Goal: Transaction & Acquisition: Purchase product/service

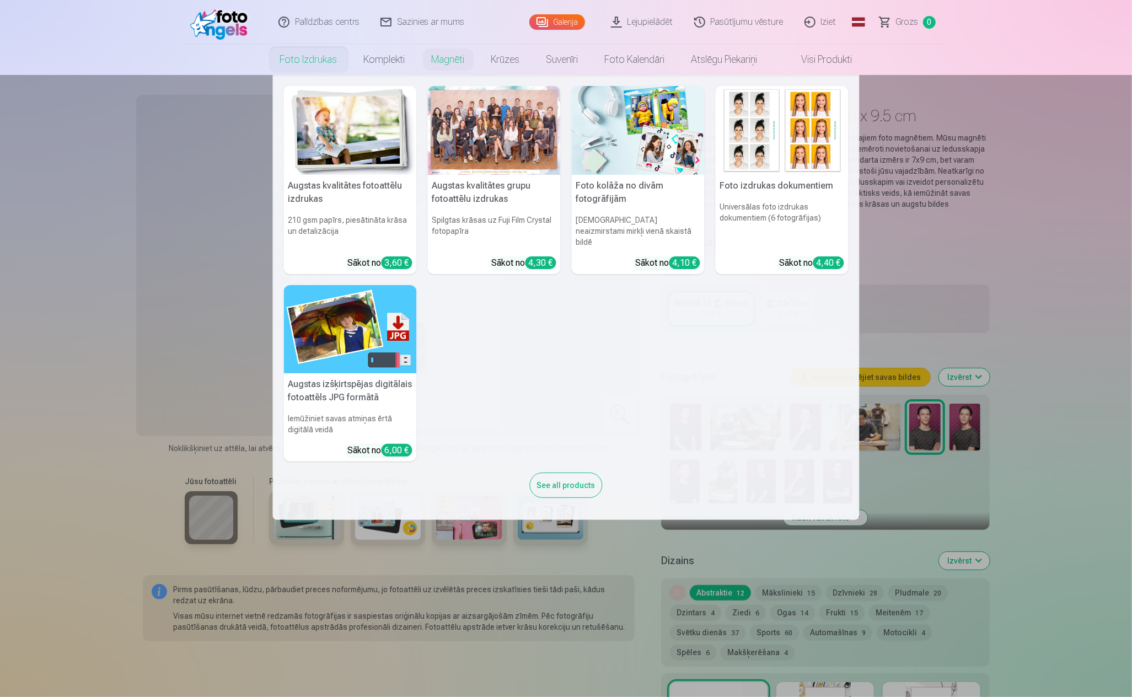
click at [319, 59] on link "Foto izdrukas" at bounding box center [309, 59] width 84 height 31
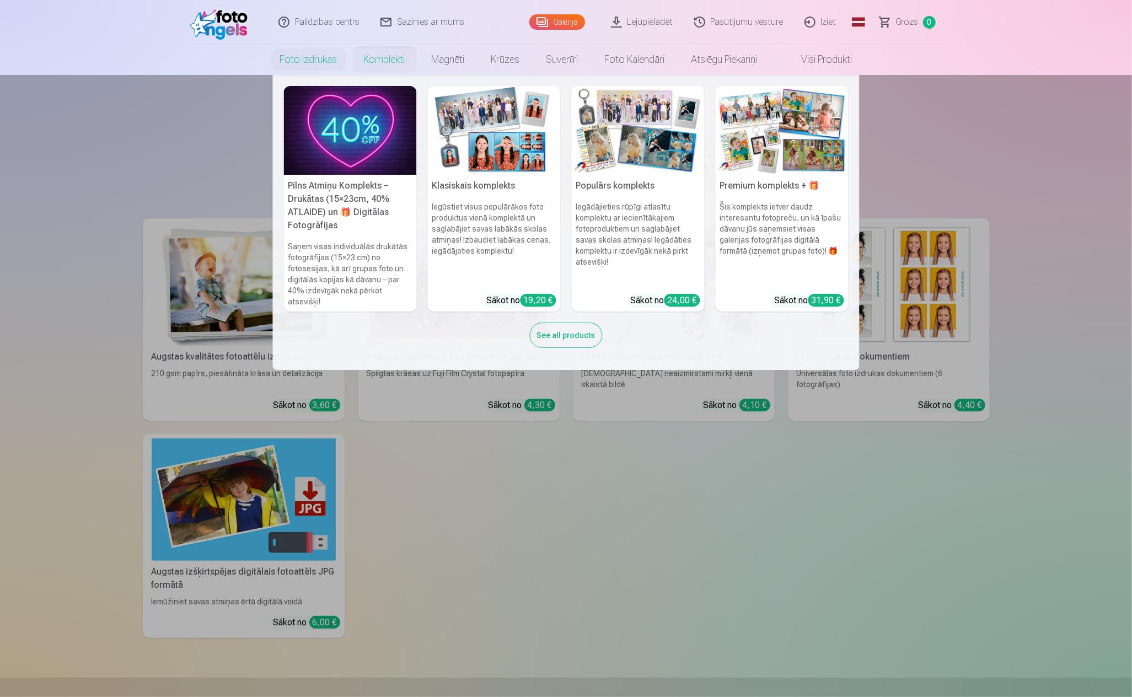
click at [376, 60] on link "Komplekti" at bounding box center [385, 59] width 68 height 31
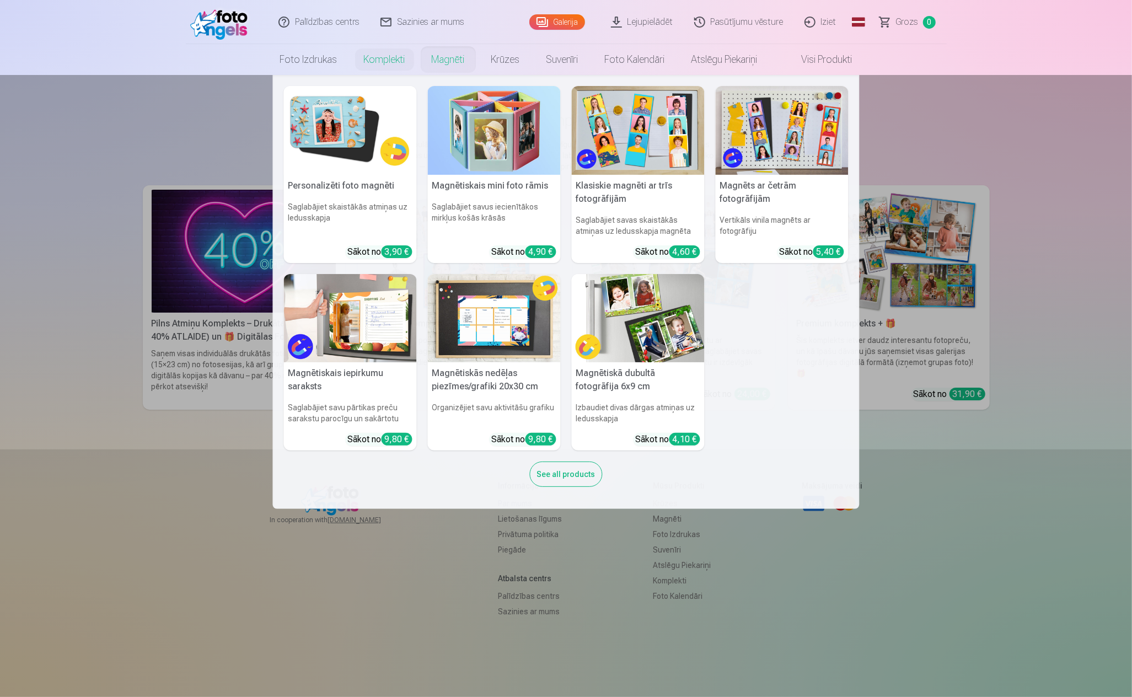
click at [442, 62] on link "Magnēti" at bounding box center [449, 59] width 60 height 31
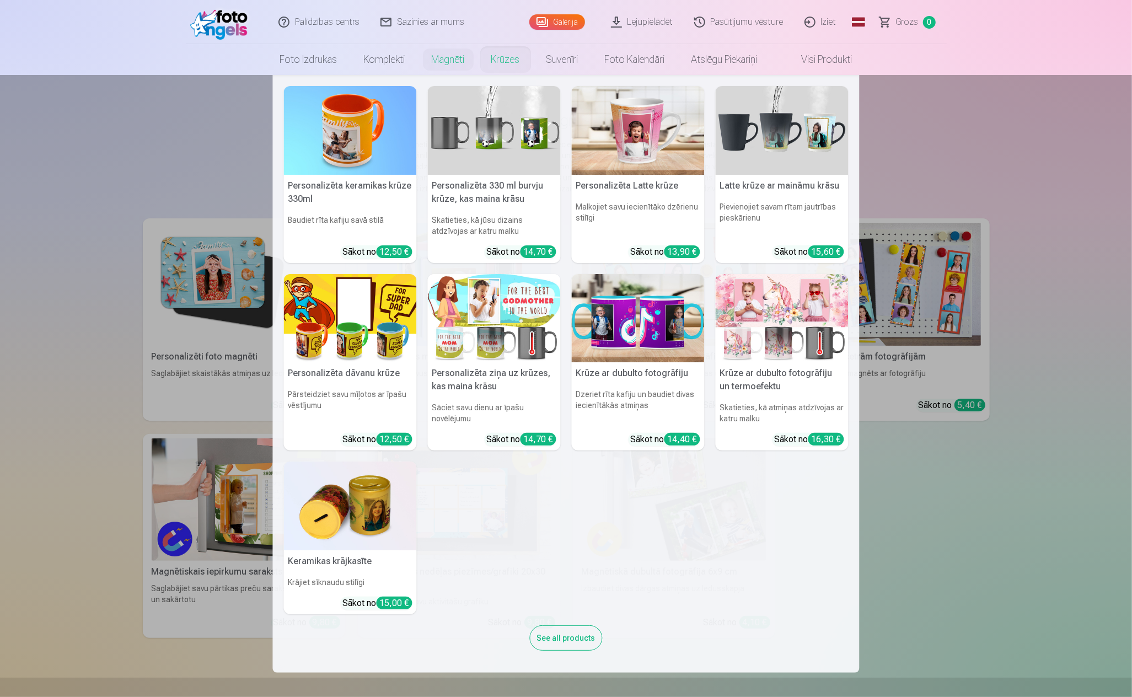
click at [508, 63] on link "Krūzes" at bounding box center [505, 59] width 55 height 31
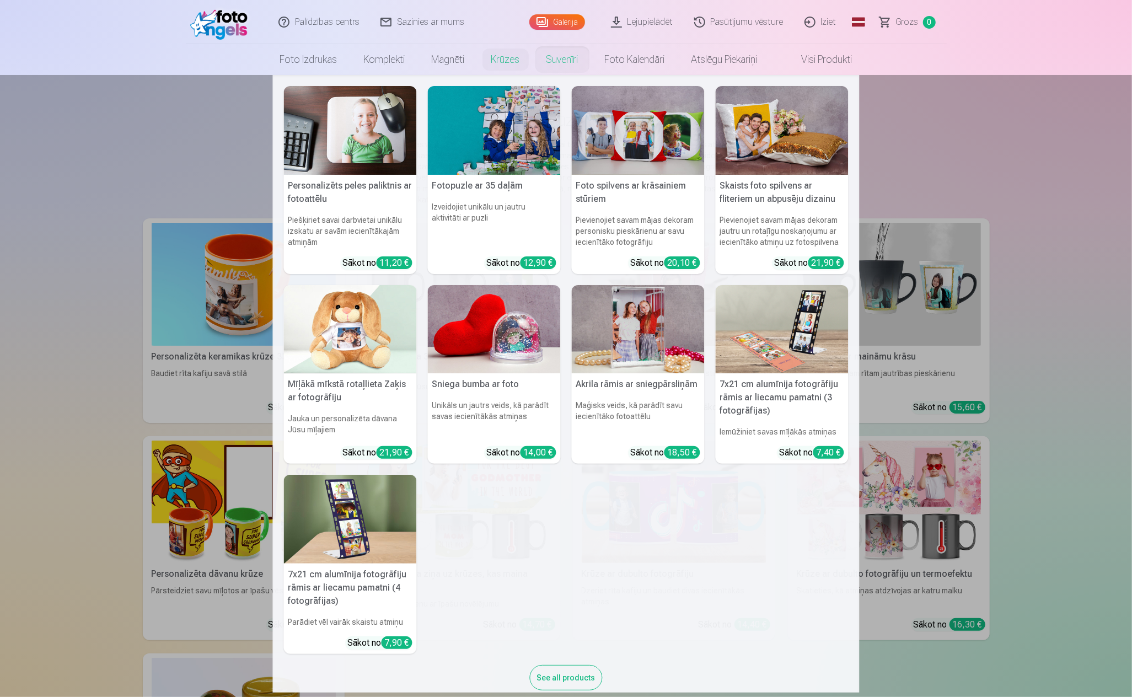
click at [559, 63] on link "Suvenīri" at bounding box center [562, 59] width 58 height 31
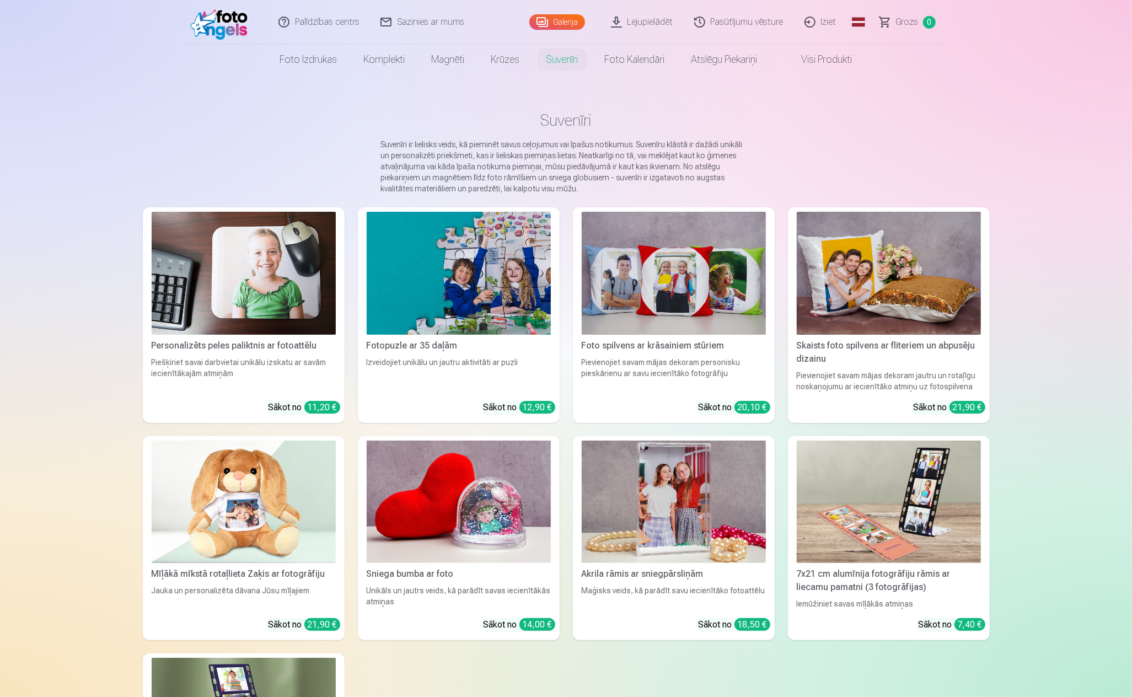
click at [735, 23] on link "Pasūtījumu vēsture" at bounding box center [739, 22] width 110 height 44
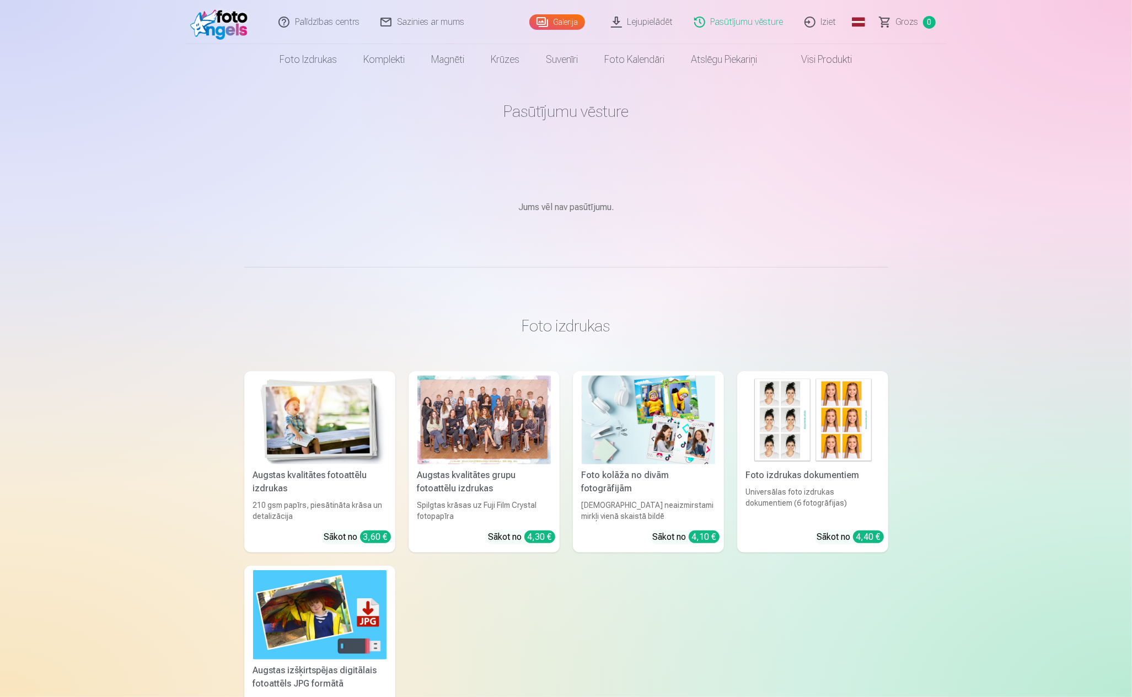
click at [651, 23] on link "Lejupielādēt" at bounding box center [642, 22] width 83 height 44
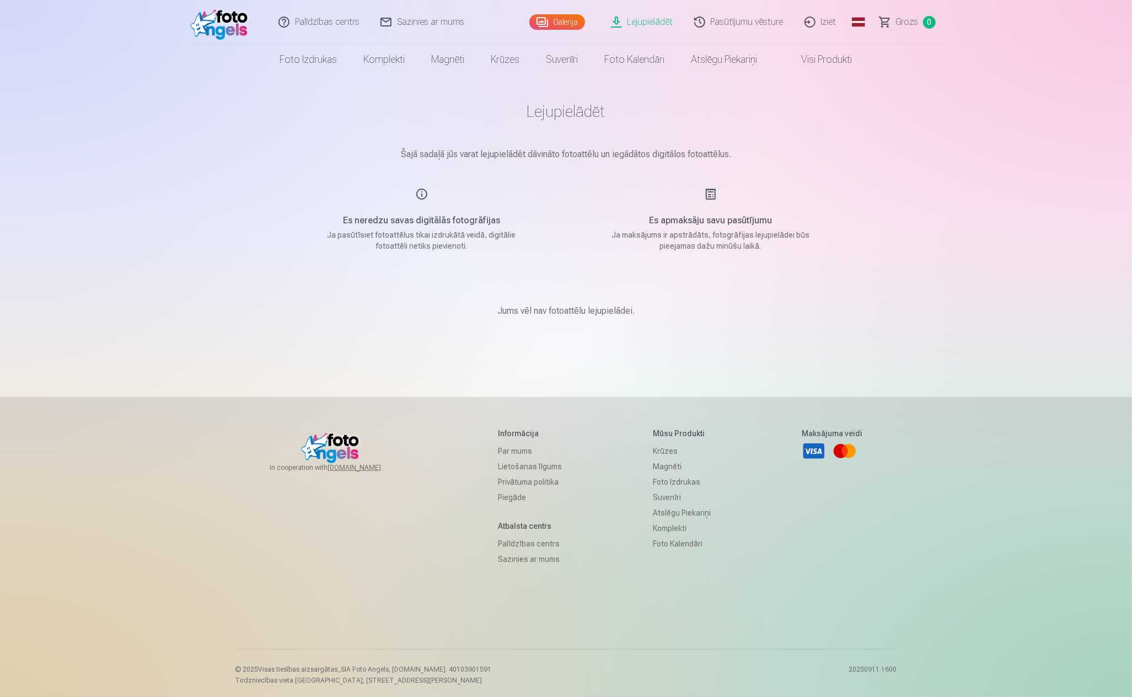
click at [565, 22] on link "Galerija" at bounding box center [557, 21] width 56 height 15
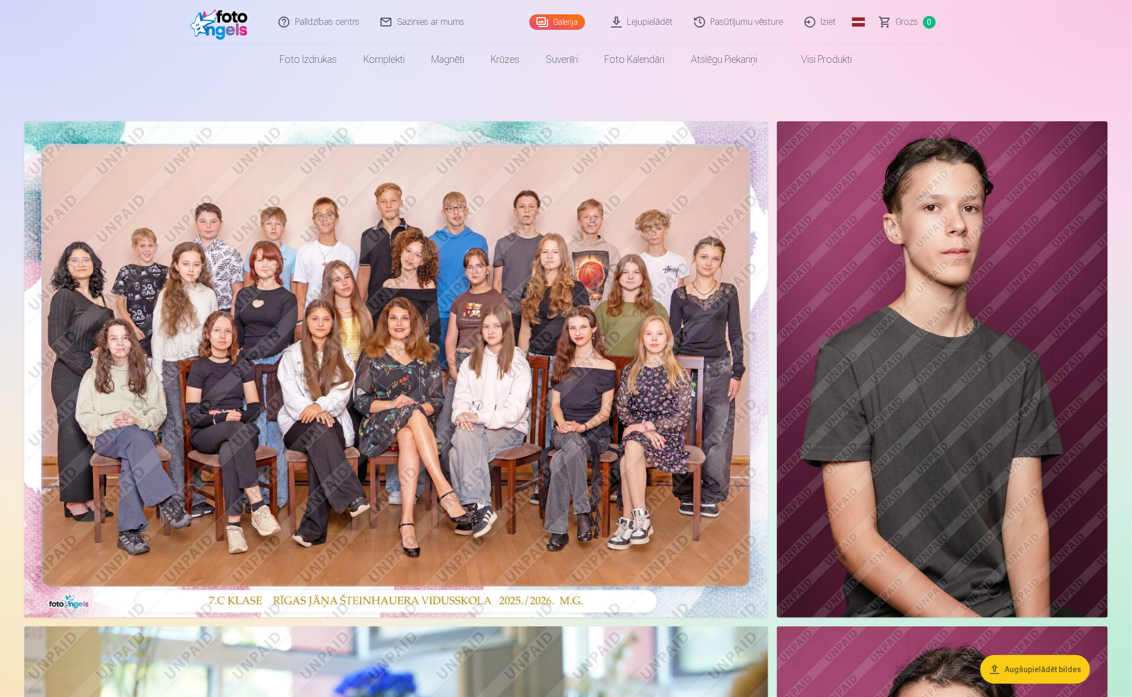
click at [329, 424] on img at bounding box center [396, 369] width 744 height 496
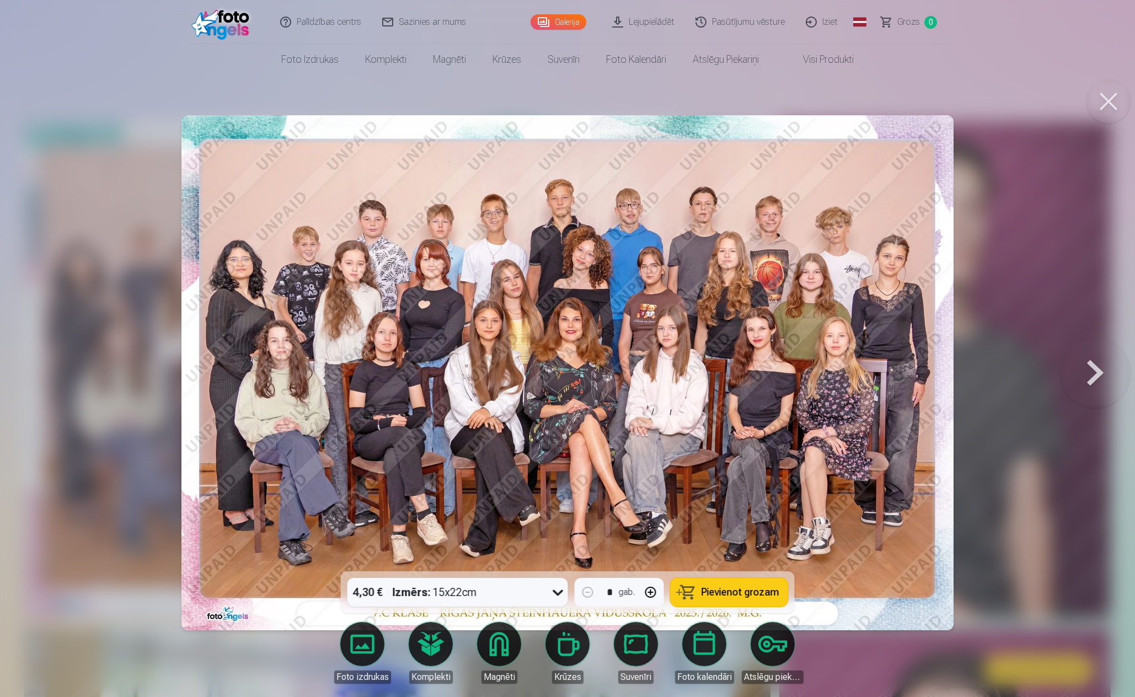
click at [737, 591] on span "Pievienot grozam" at bounding box center [740, 592] width 78 height 10
click at [1088, 368] on button at bounding box center [1095, 372] width 71 height 375
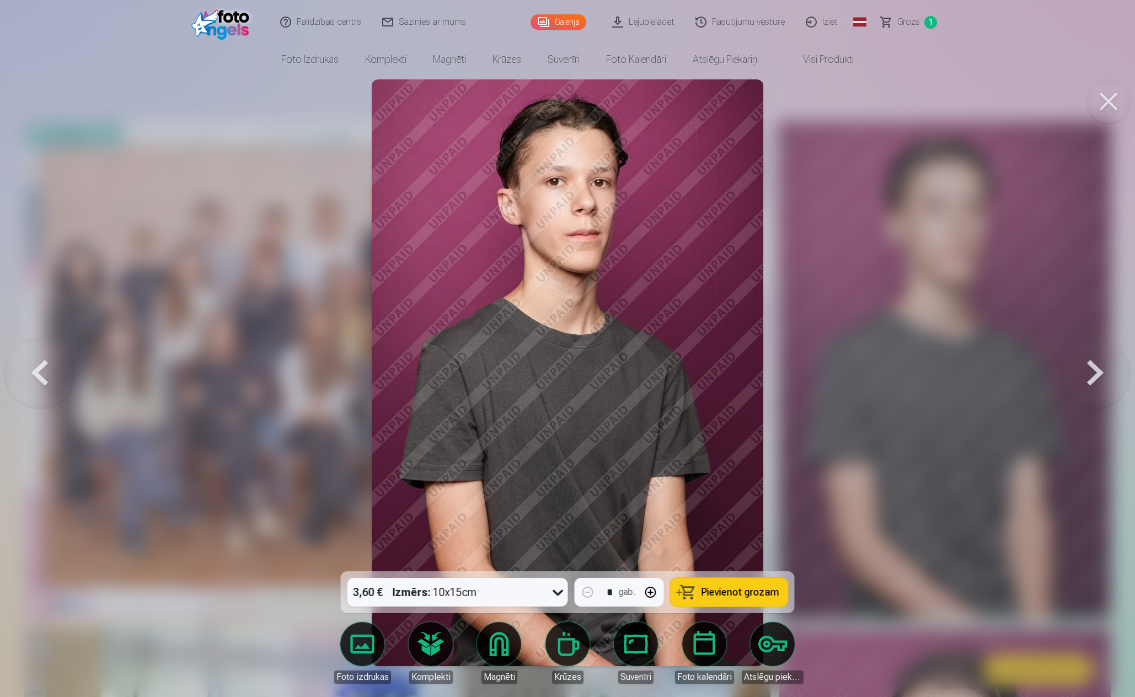
click at [1088, 368] on button at bounding box center [1095, 372] width 71 height 375
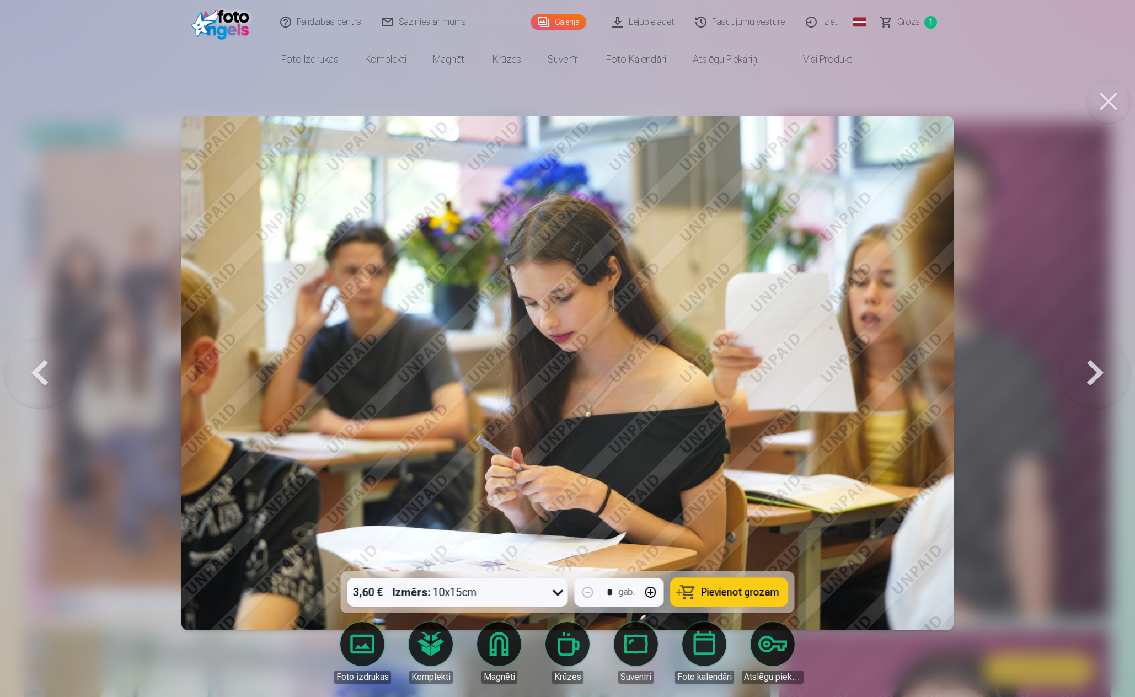
click at [1095, 372] on button at bounding box center [1095, 372] width 71 height 375
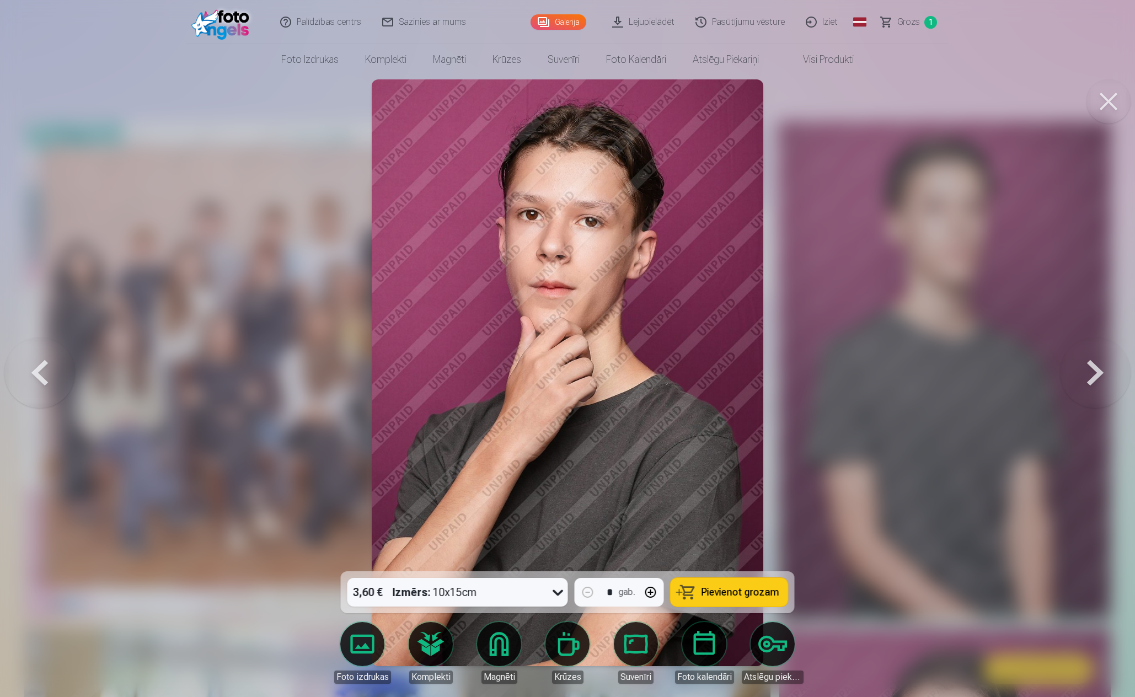
click at [1095, 372] on button at bounding box center [1095, 372] width 71 height 375
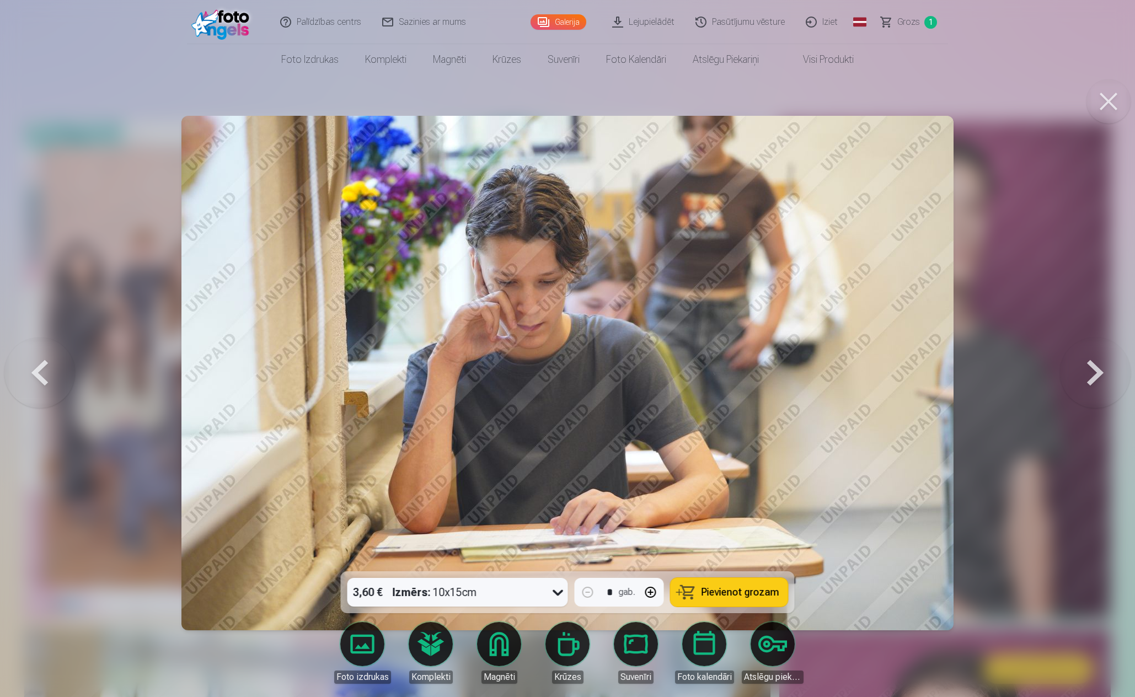
click at [1095, 372] on button at bounding box center [1095, 372] width 71 height 375
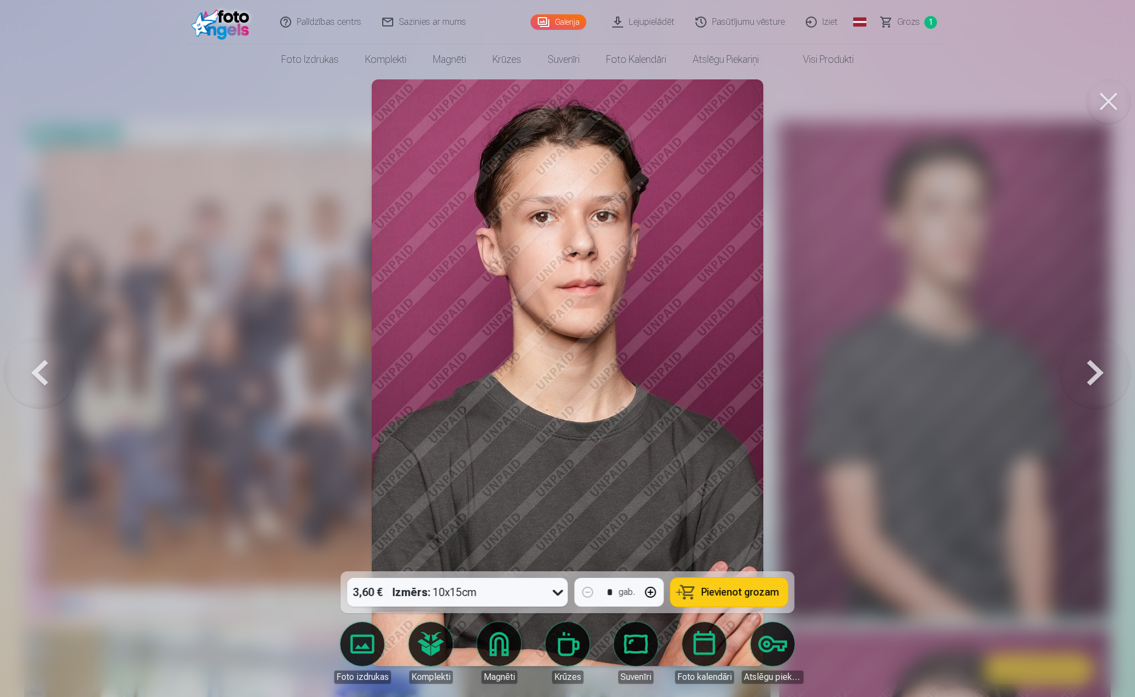
click at [1095, 372] on button at bounding box center [1095, 372] width 71 height 375
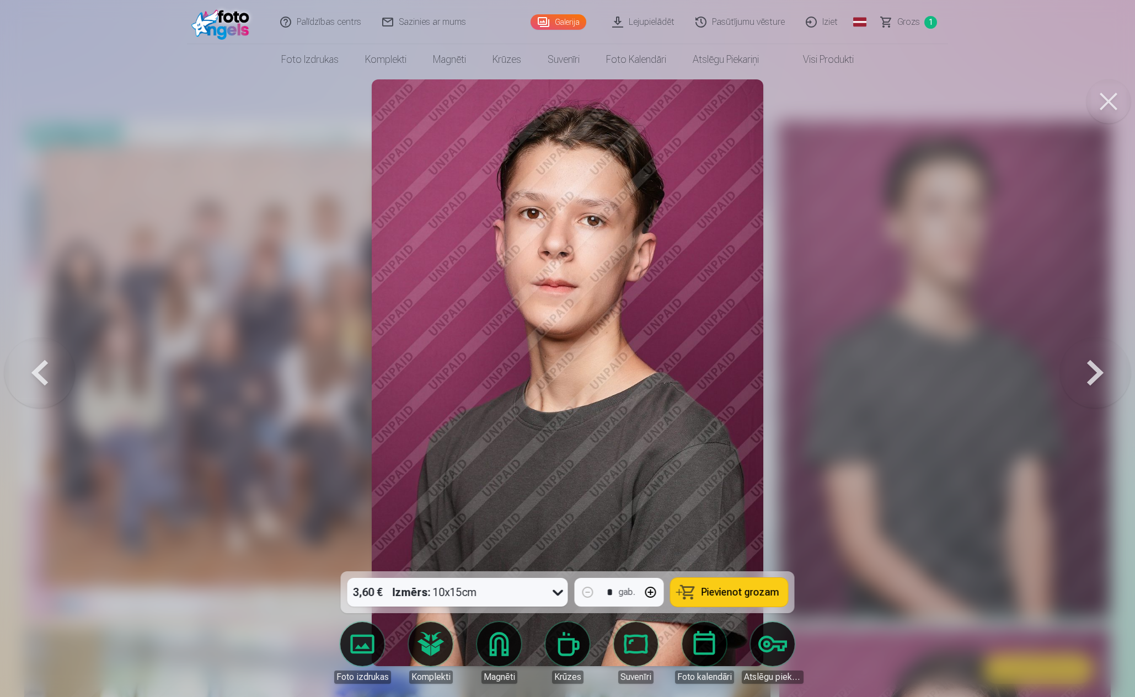
click at [1095, 372] on button at bounding box center [1095, 372] width 71 height 375
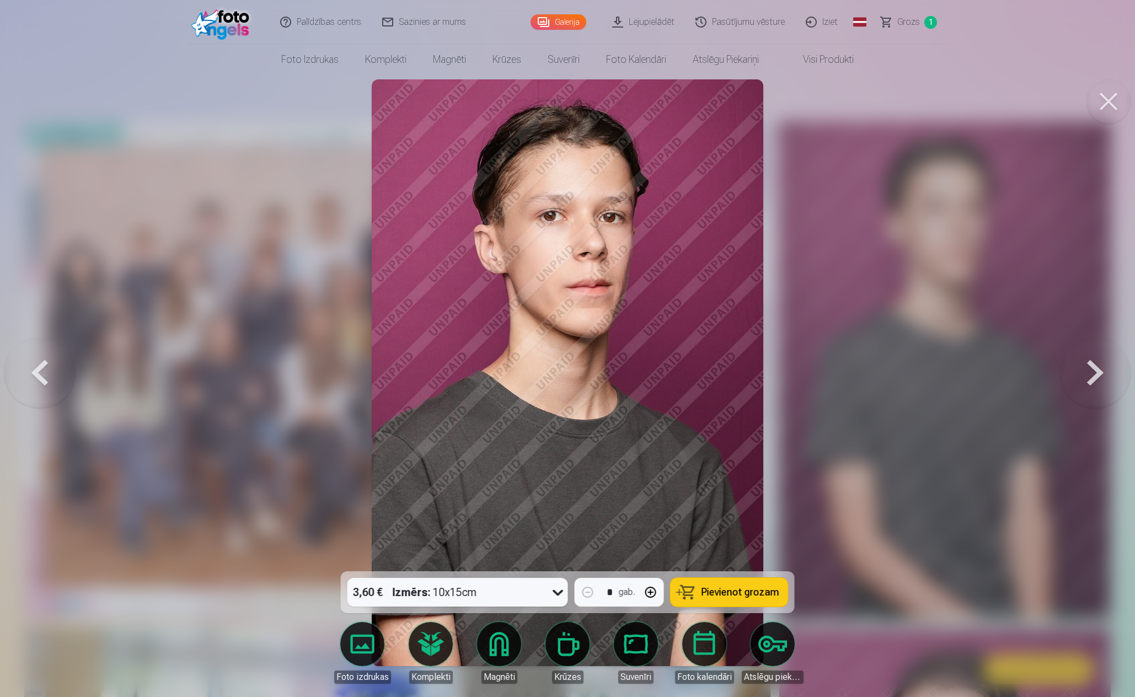
click at [1095, 372] on button at bounding box center [1095, 372] width 71 height 375
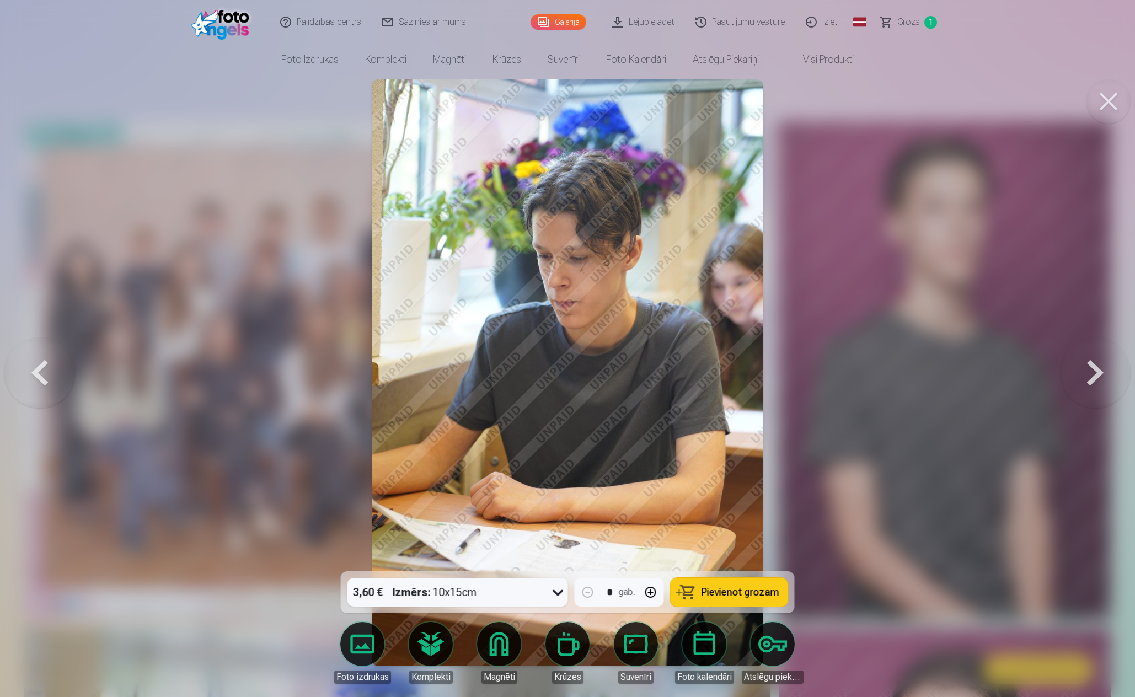
click at [1095, 372] on button at bounding box center [1095, 372] width 71 height 375
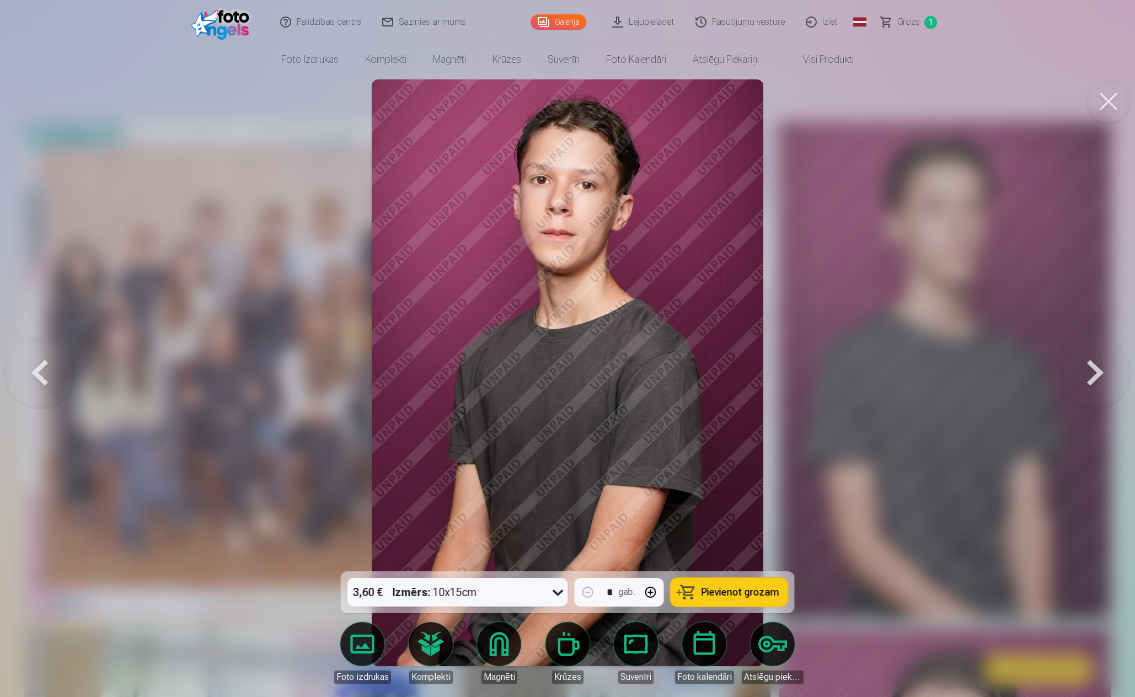
click at [1095, 372] on button at bounding box center [1095, 372] width 71 height 375
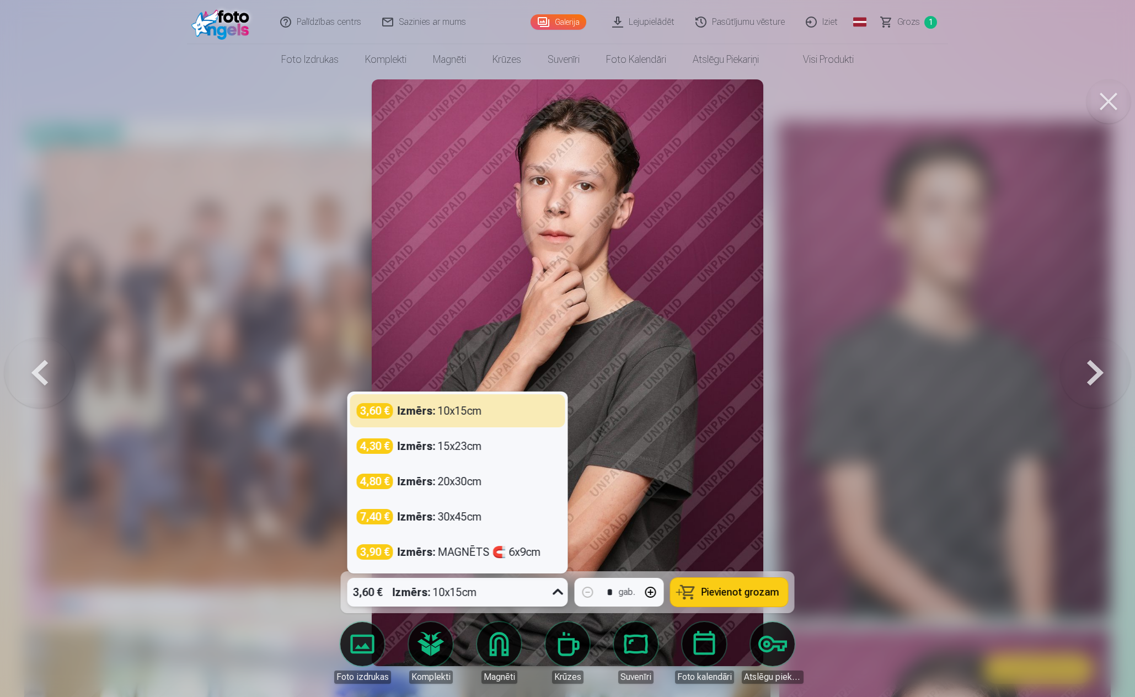
click at [556, 592] on icon at bounding box center [558, 592] width 10 height 6
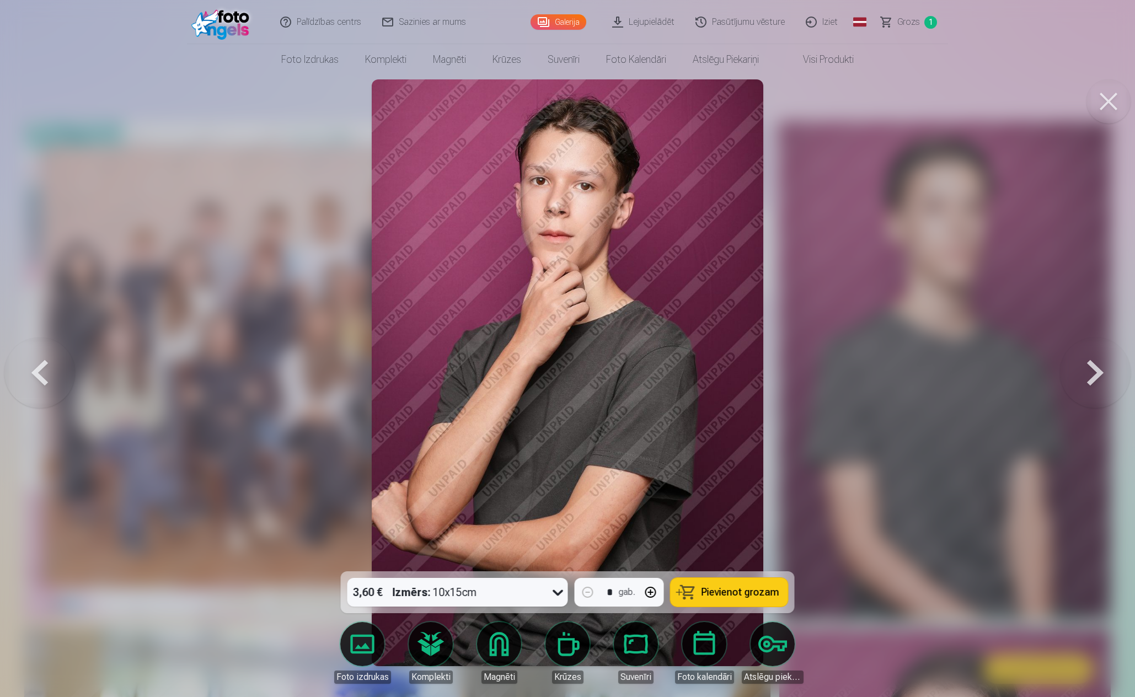
click at [730, 524] on img at bounding box center [567, 372] width 391 height 587
click at [719, 591] on span "Pievienot grozam" at bounding box center [740, 592] width 78 height 10
click at [1092, 373] on button at bounding box center [1095, 372] width 71 height 375
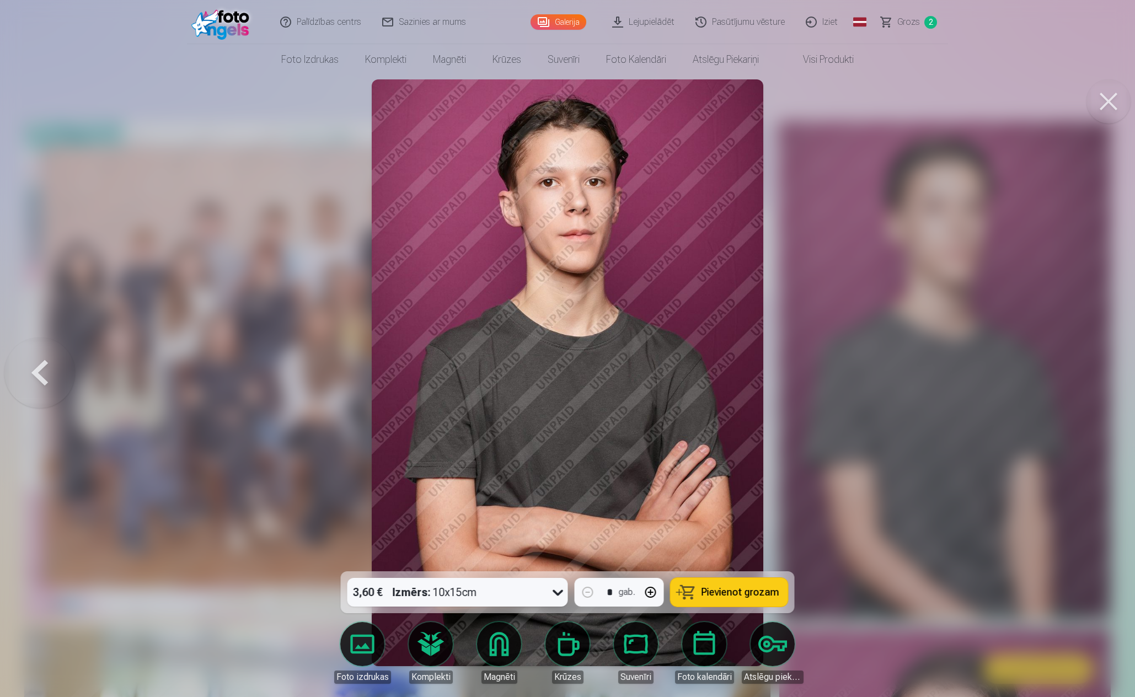
click at [719, 596] on span "Pievienot grozam" at bounding box center [740, 592] width 78 height 10
click at [35, 369] on button at bounding box center [39, 372] width 71 height 375
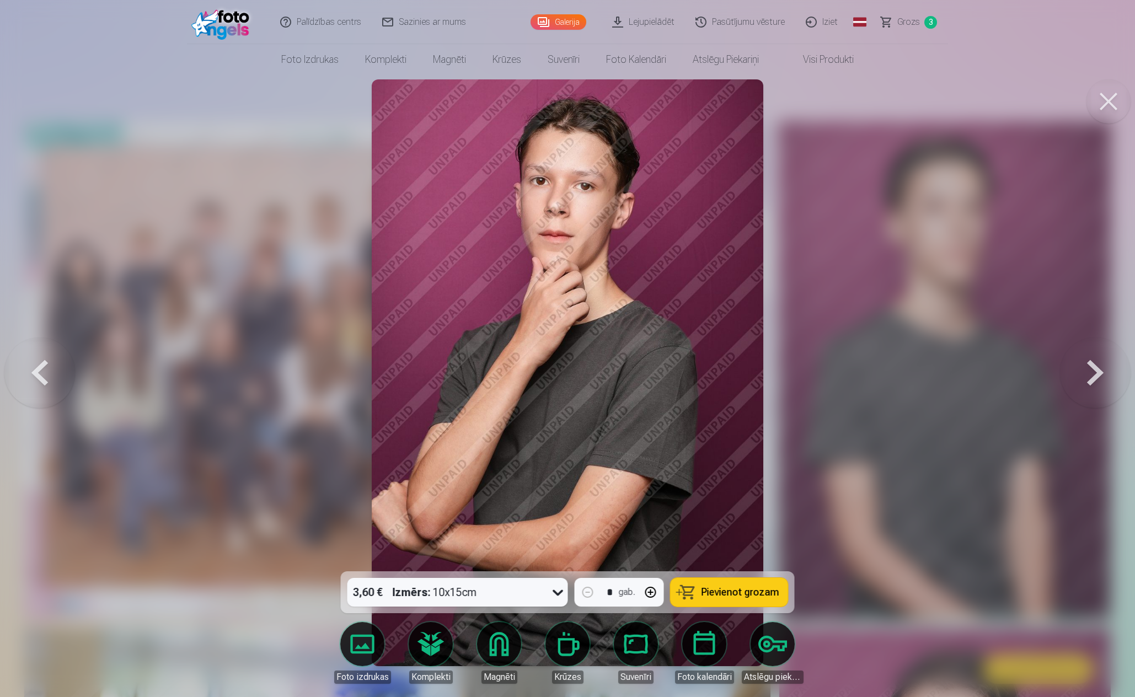
click at [1099, 380] on button at bounding box center [1095, 372] width 71 height 375
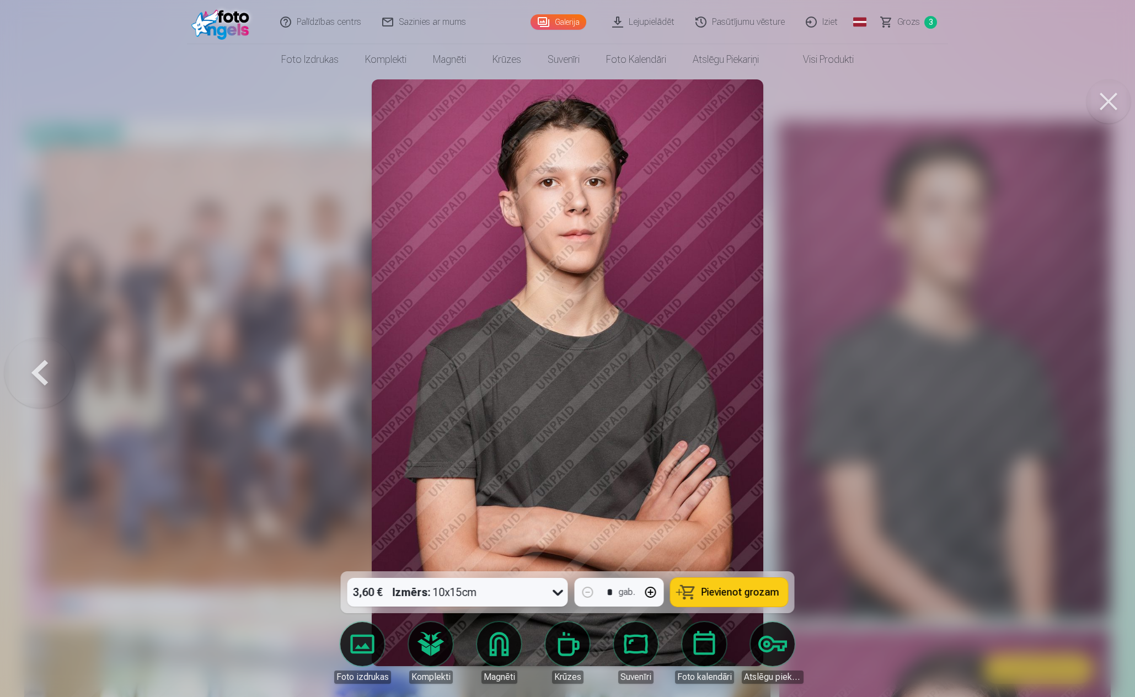
click at [43, 370] on button at bounding box center [39, 372] width 71 height 375
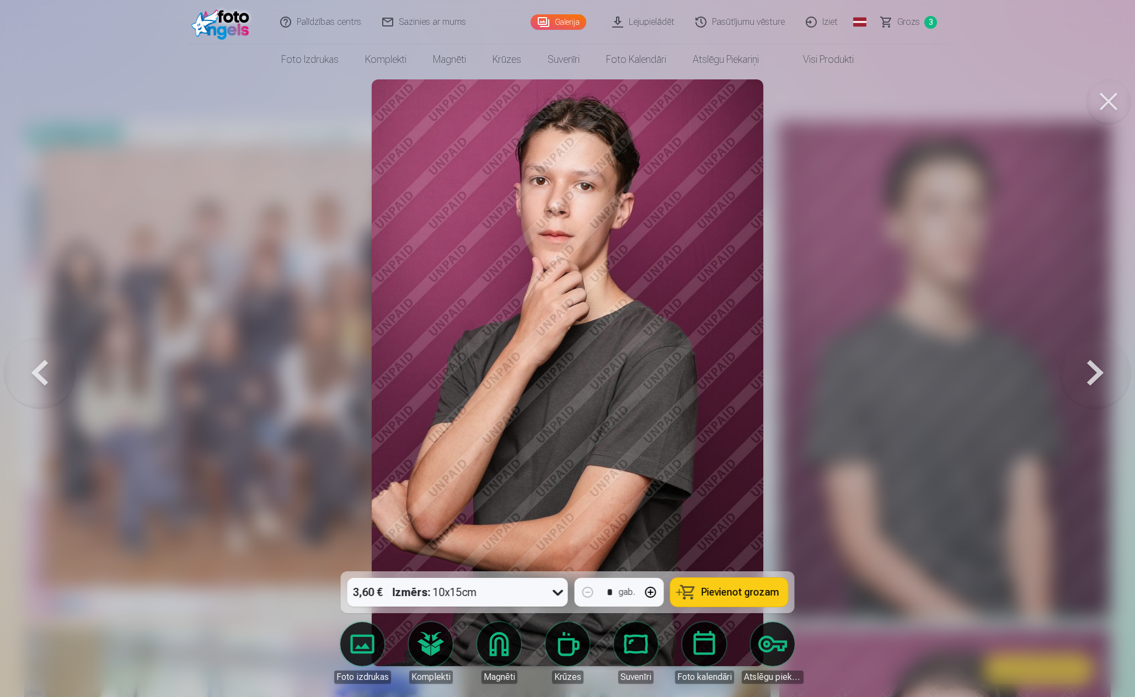
click at [36, 363] on button at bounding box center [39, 372] width 71 height 375
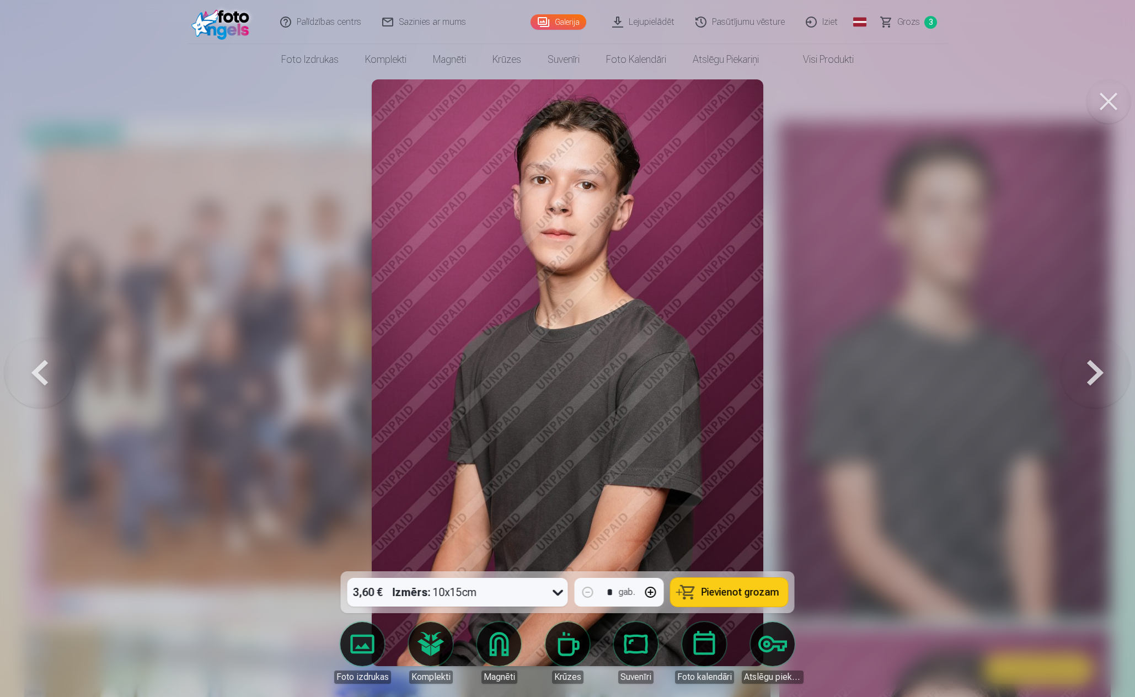
click at [1106, 376] on button at bounding box center [1095, 372] width 71 height 375
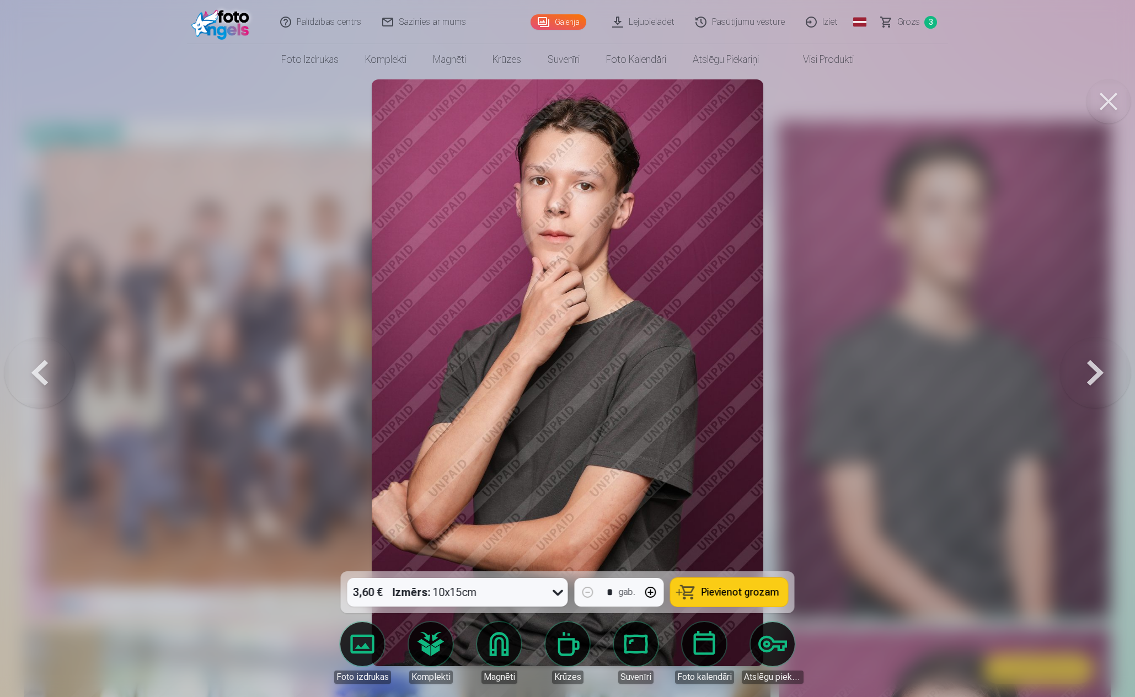
click at [1106, 376] on button at bounding box center [1095, 372] width 71 height 375
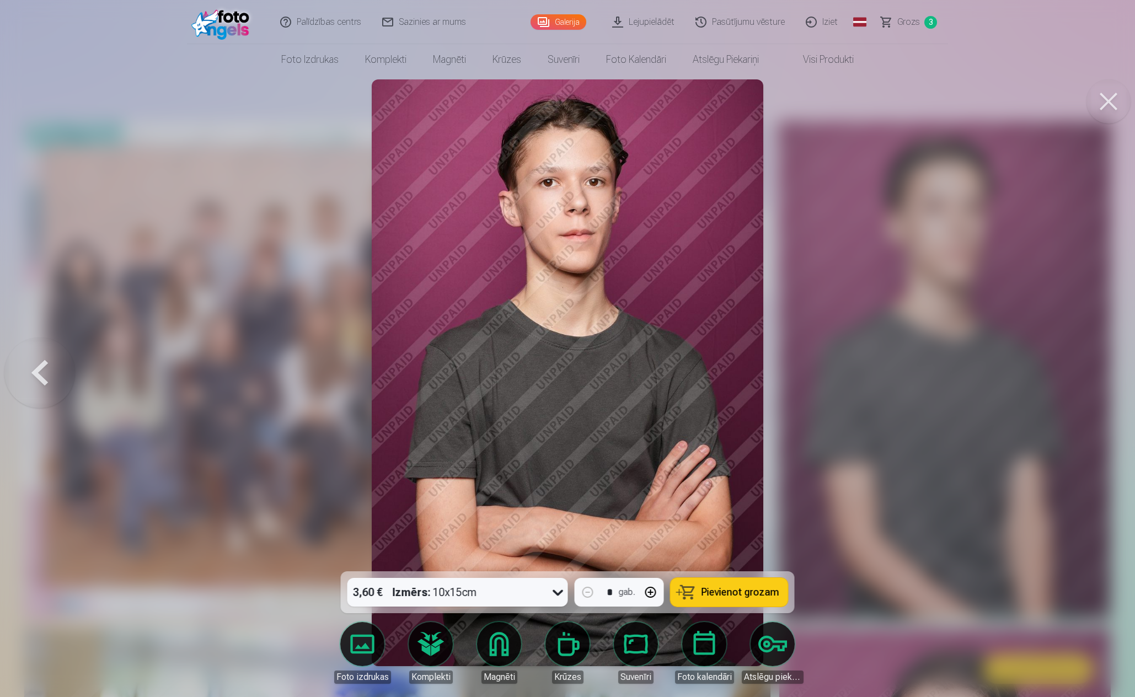
click at [1106, 376] on div at bounding box center [567, 348] width 1135 height 697
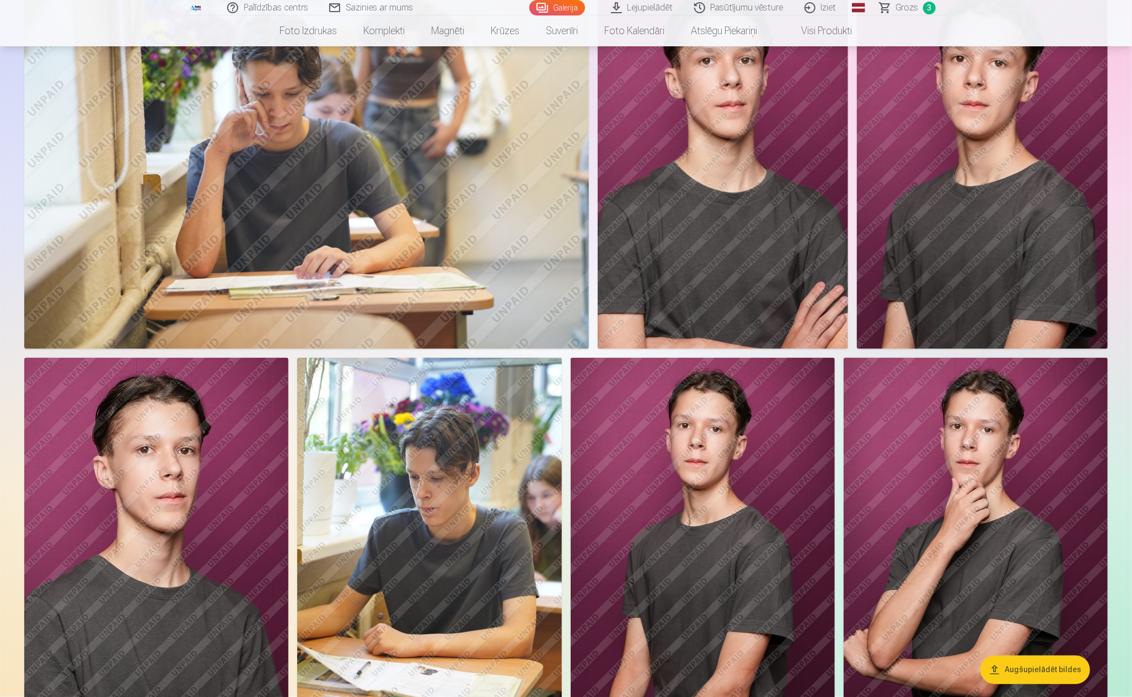
scroll to position [1103, 0]
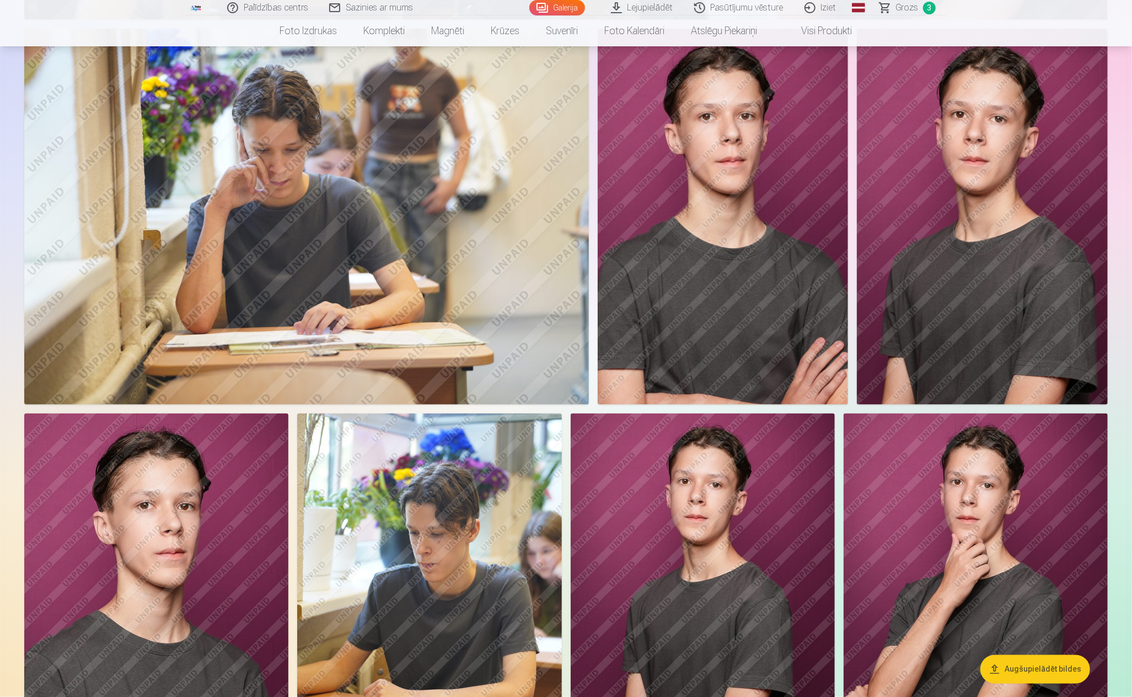
click at [725, 272] on img at bounding box center [723, 217] width 251 height 376
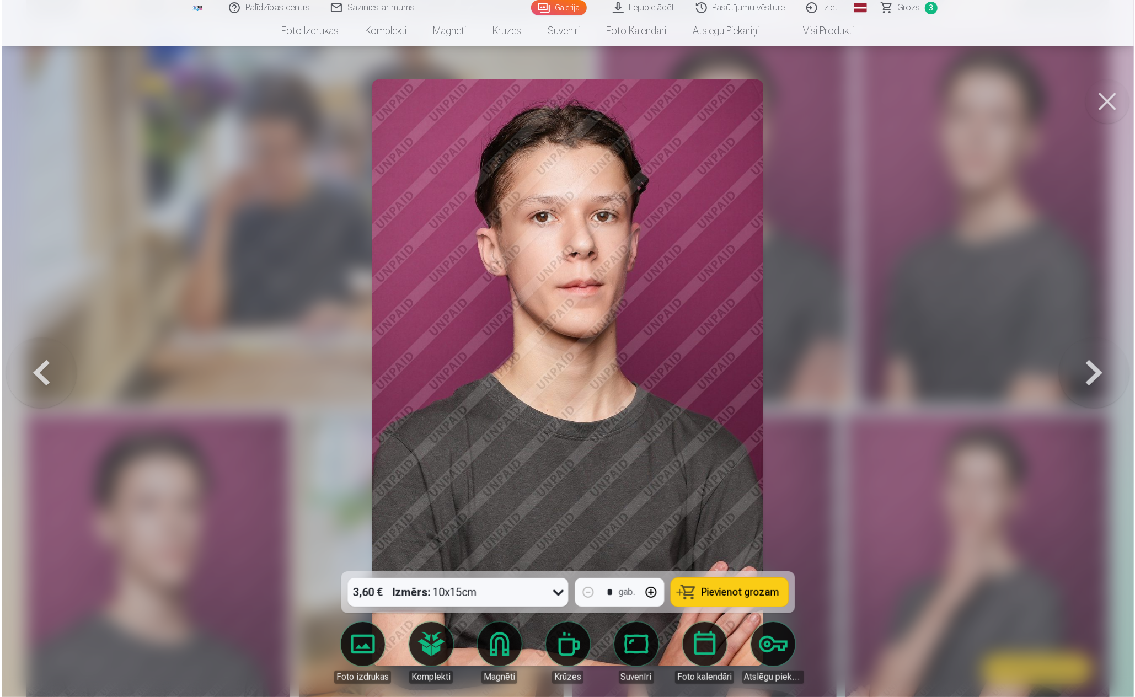
scroll to position [1104, 0]
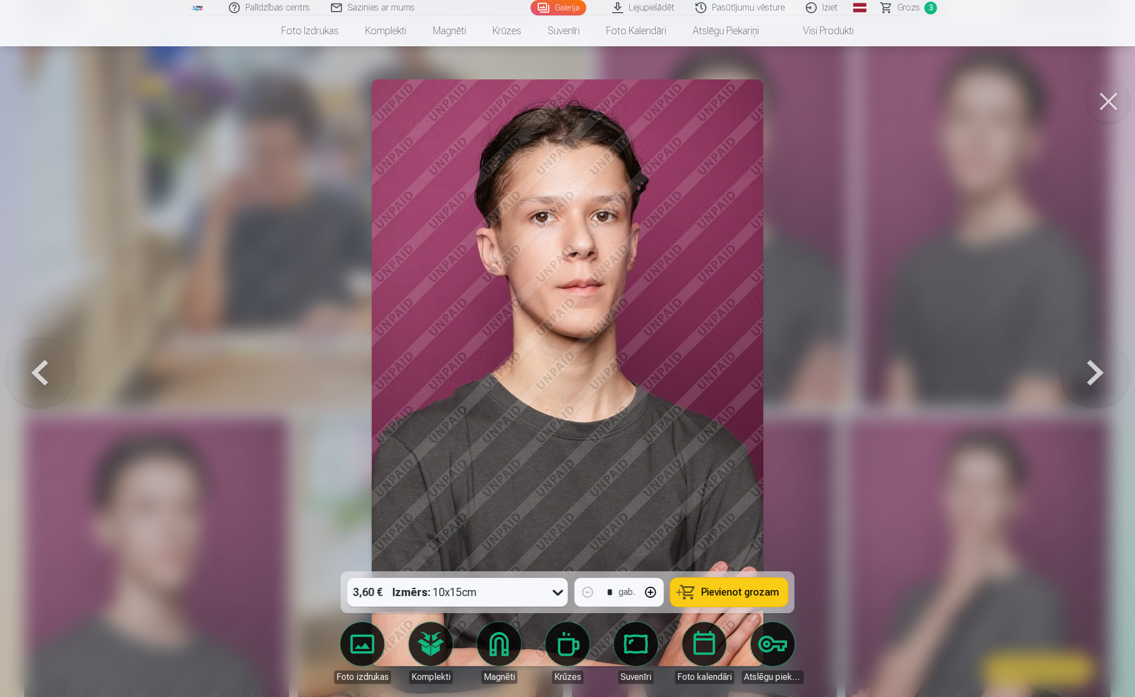
click at [448, 592] on div "Izmērs : 10x15cm" at bounding box center [435, 592] width 84 height 29
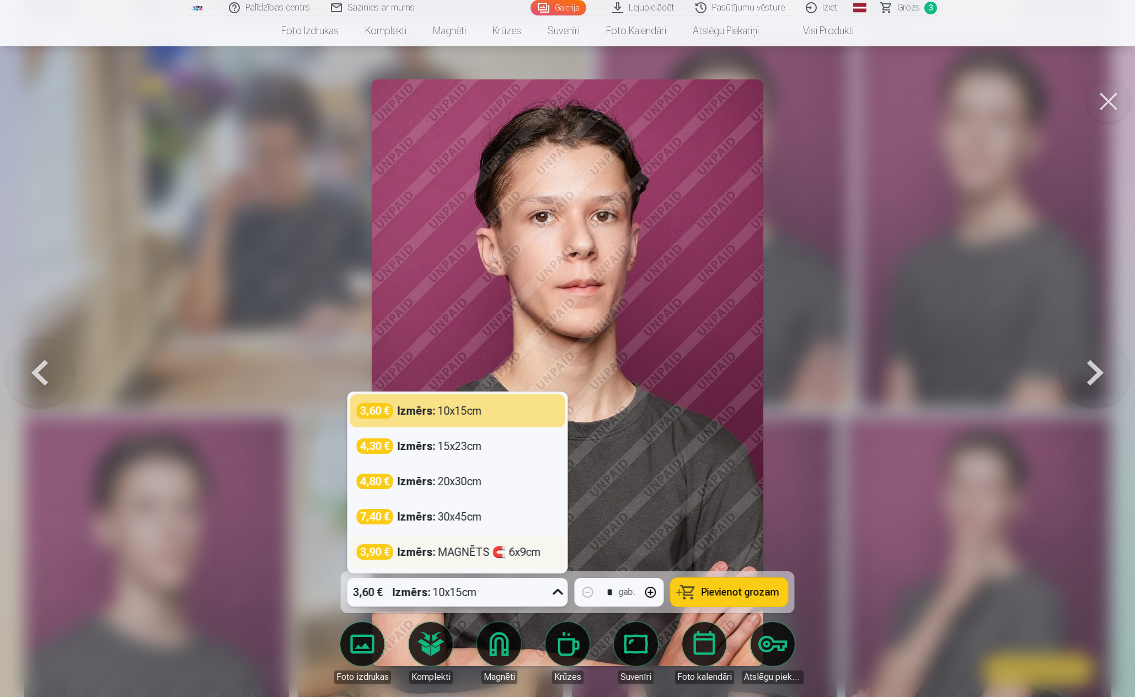
click at [441, 549] on div "Izmērs : MAGNĒTS 🧲 6x9cm" at bounding box center [469, 551] width 143 height 15
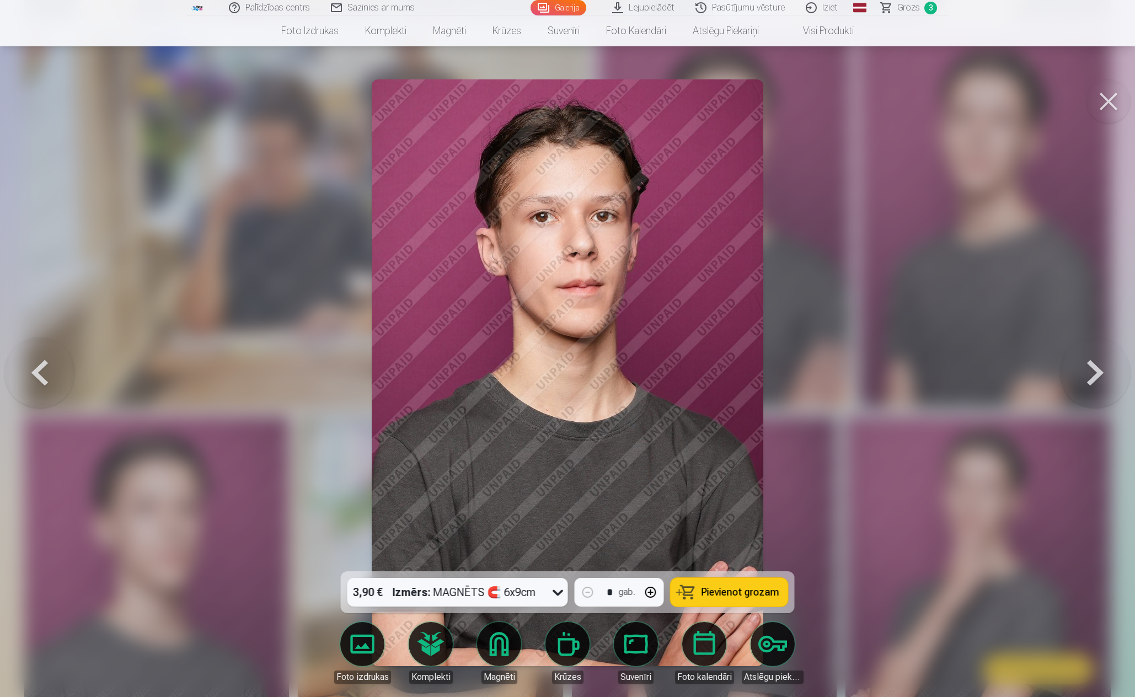
click at [737, 597] on span "Pievienot grozam" at bounding box center [740, 592] width 78 height 10
click at [899, 11] on span "Grozs" at bounding box center [908, 7] width 23 height 13
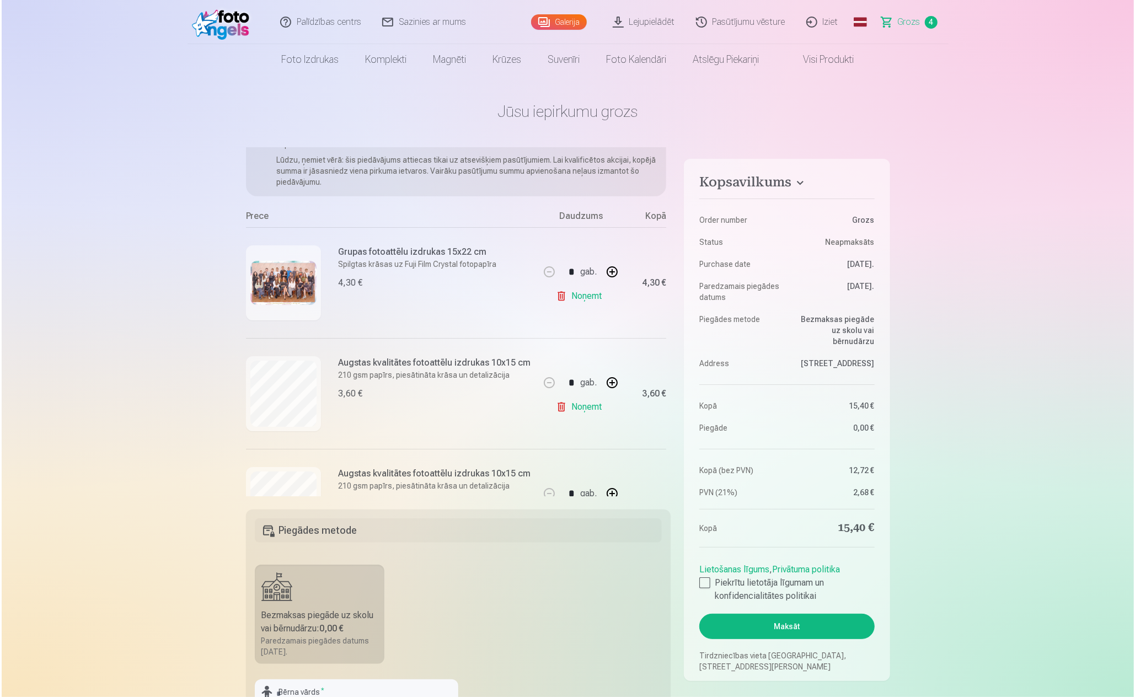
scroll to position [165, 0]
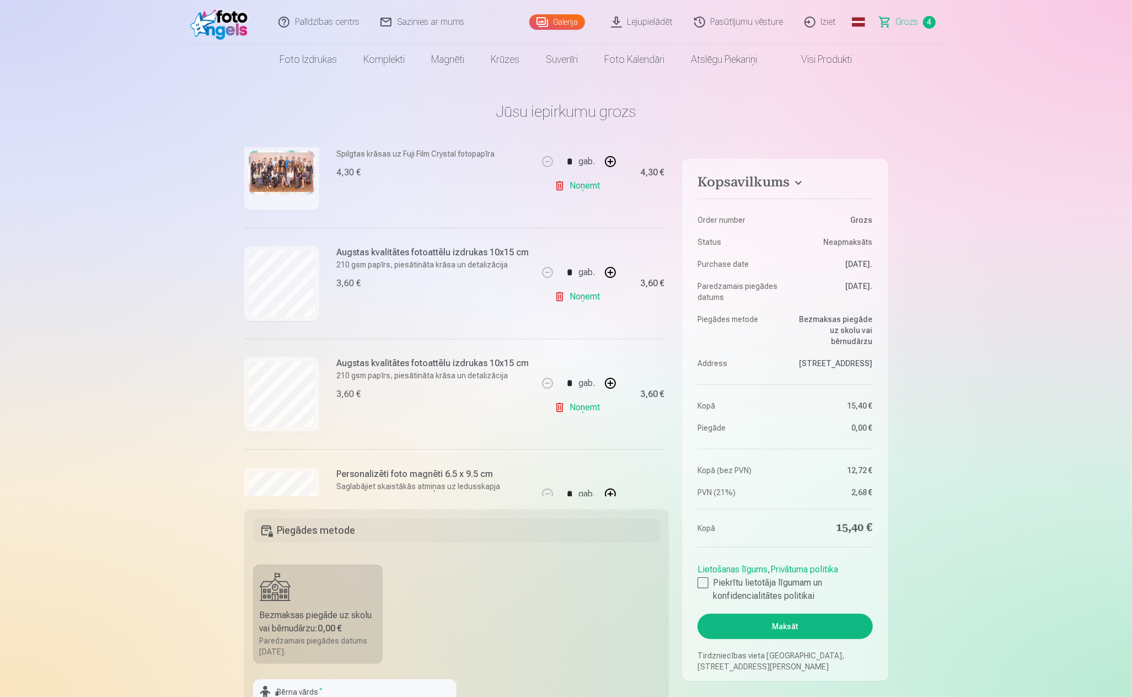
click at [269, 174] on img at bounding box center [282, 173] width 66 height 44
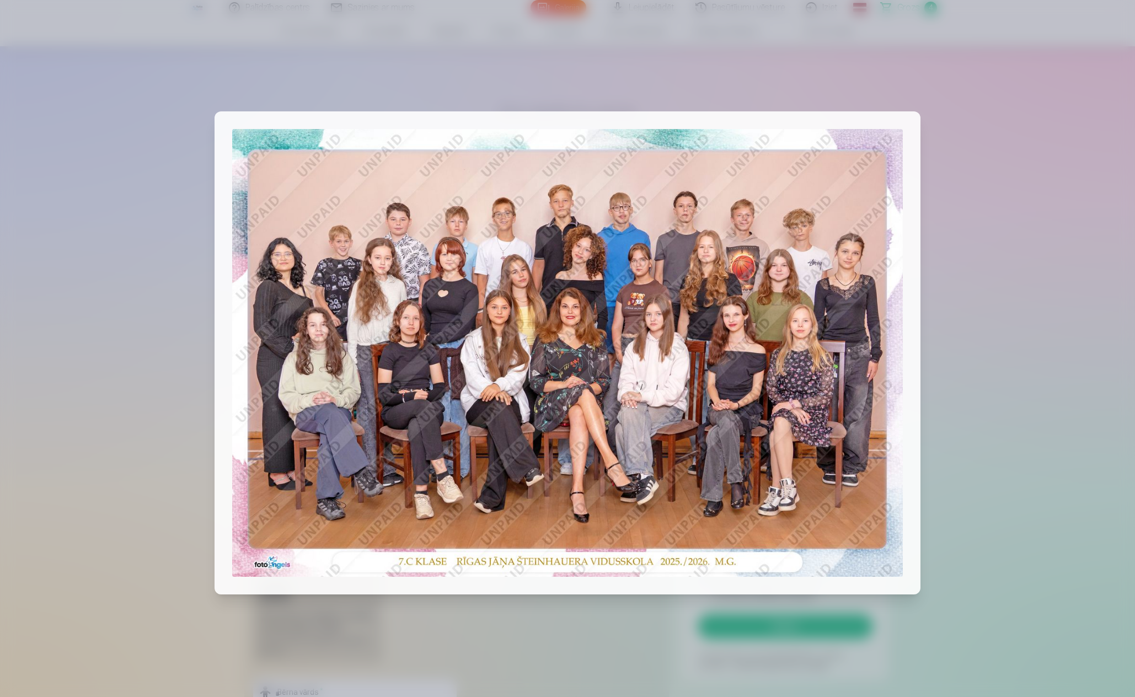
scroll to position [1104, 0]
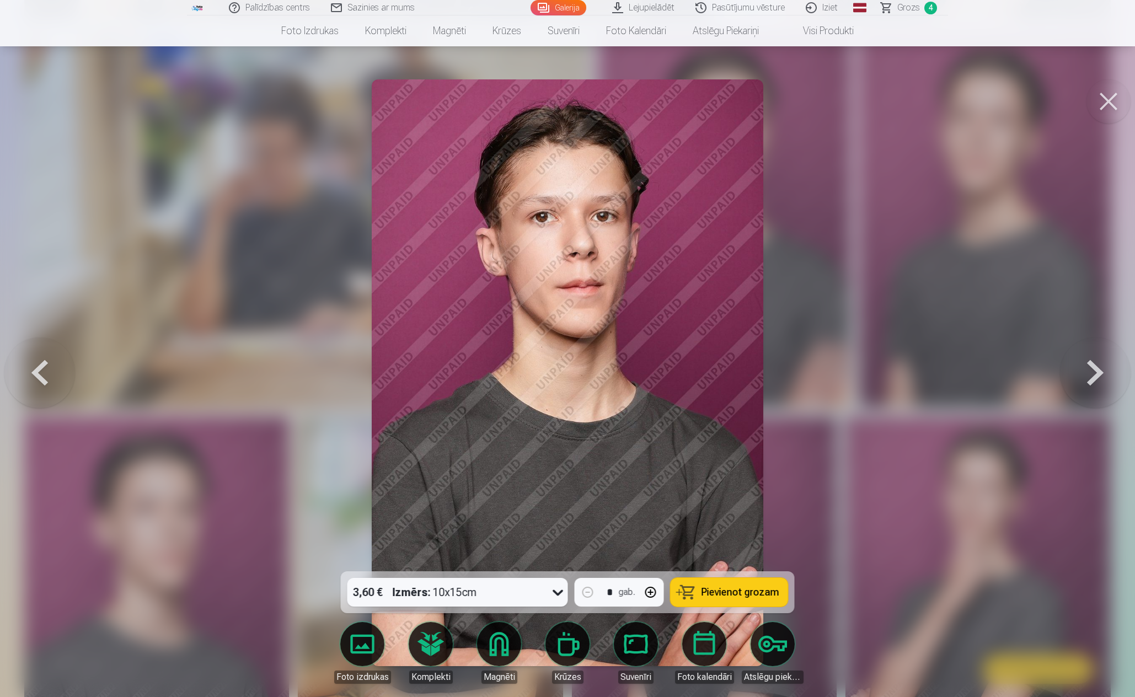
click at [1114, 101] on button at bounding box center [1108, 101] width 44 height 44
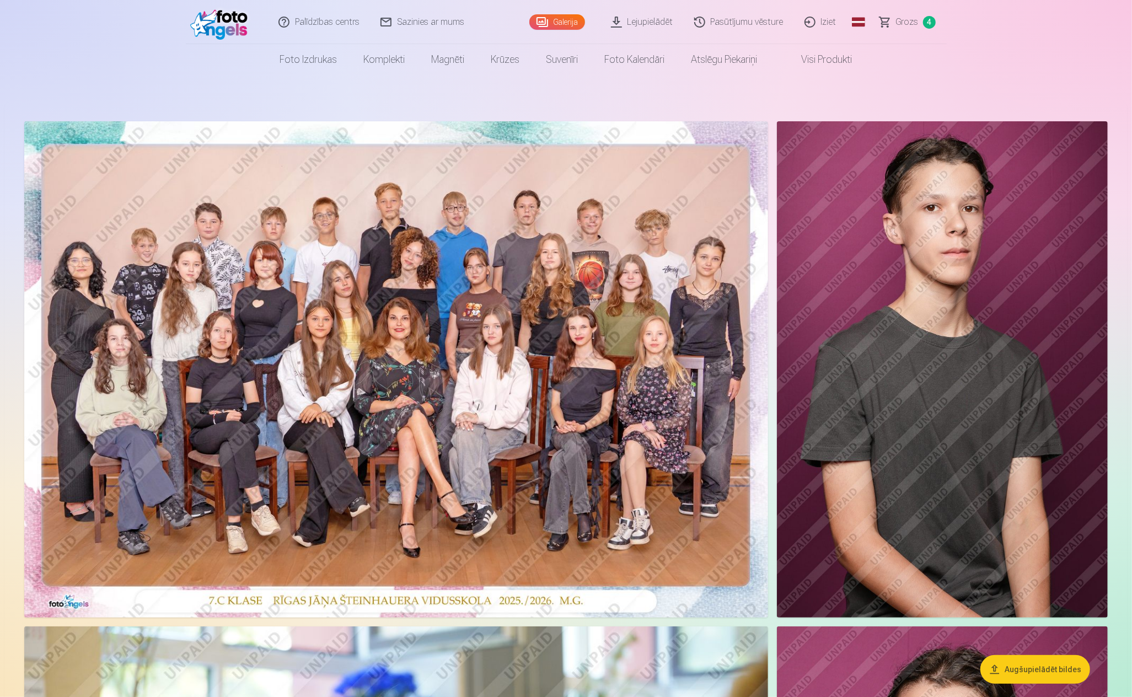
click at [909, 19] on span "Grozs" at bounding box center [907, 21] width 23 height 13
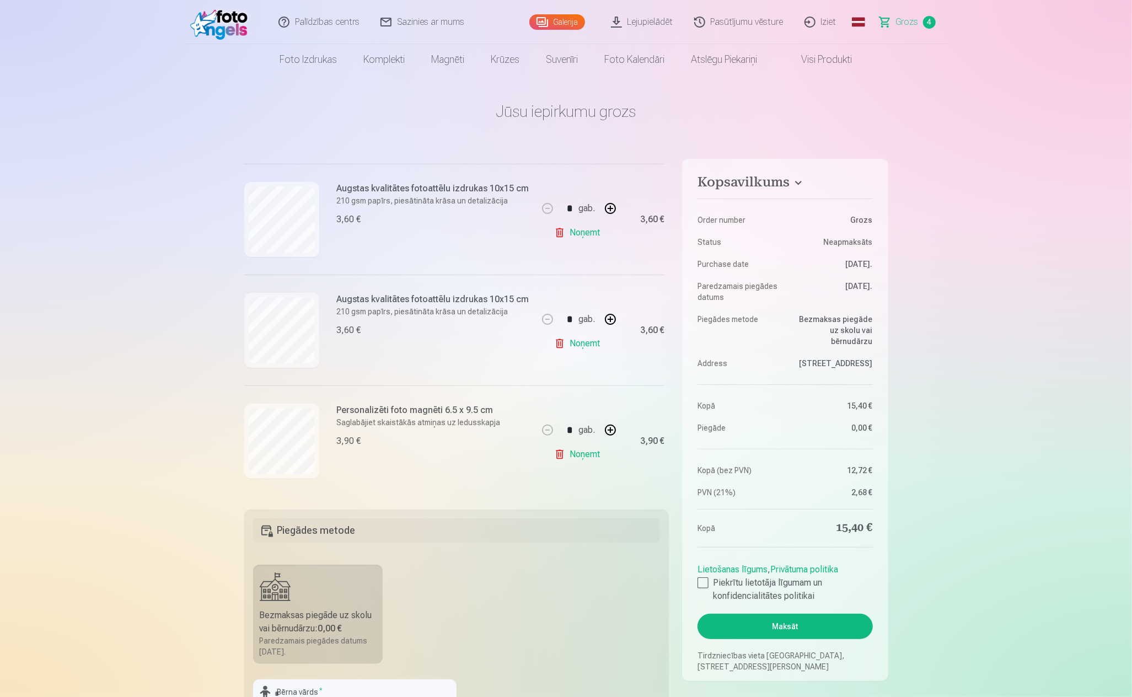
click at [650, 27] on link "Lejupielādēt" at bounding box center [642, 22] width 83 height 44
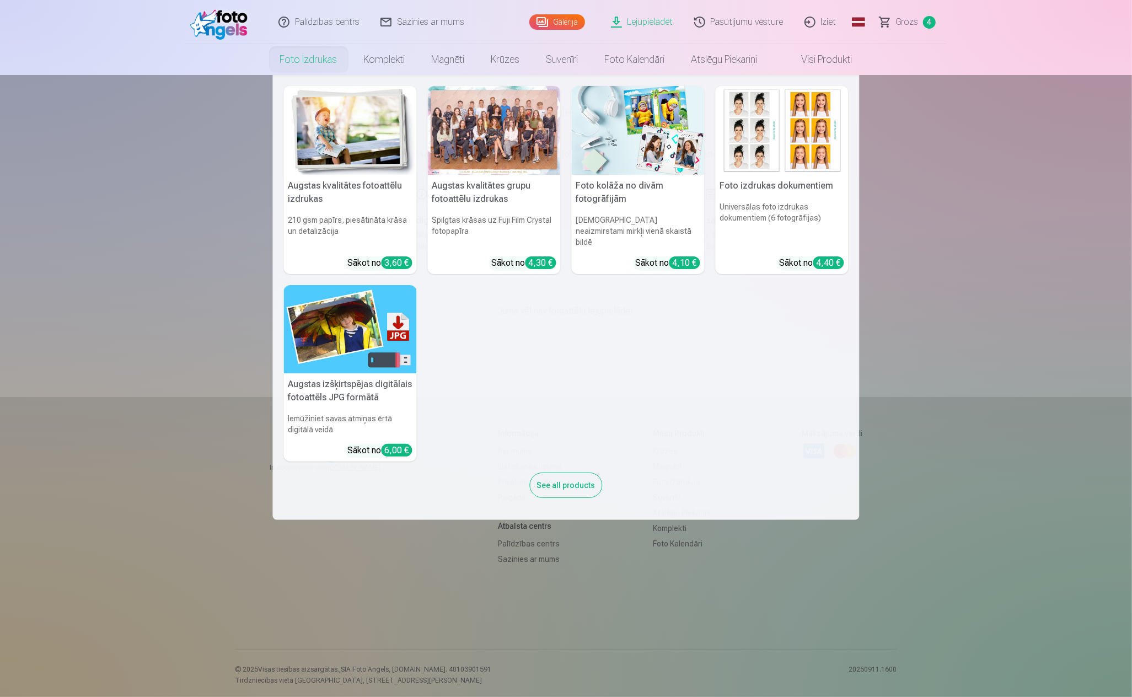
click at [299, 61] on link "Foto izdrukas" at bounding box center [309, 59] width 84 height 31
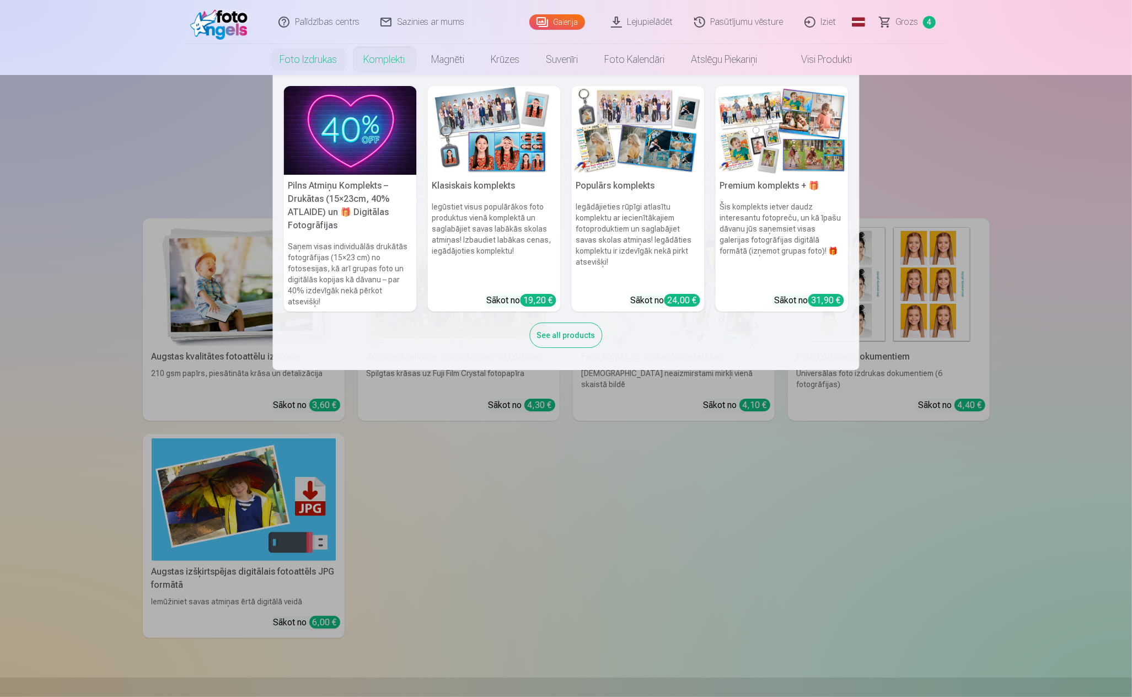
click at [383, 57] on link "Komplekti" at bounding box center [385, 59] width 68 height 31
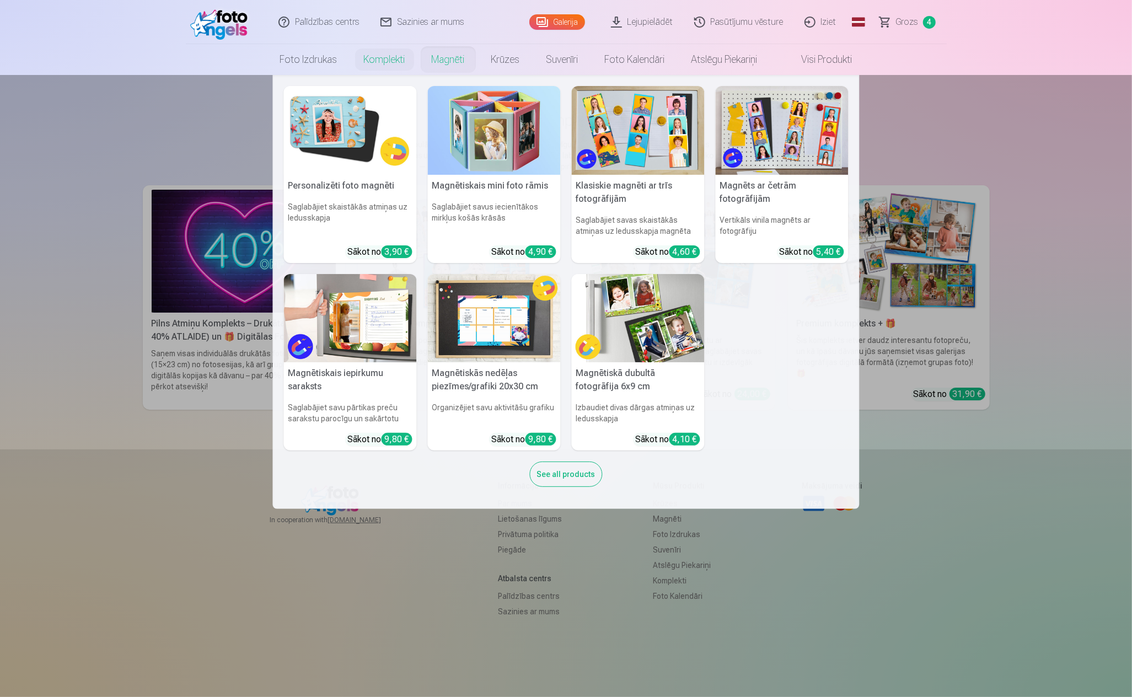
click at [457, 61] on link "Magnēti" at bounding box center [449, 59] width 60 height 31
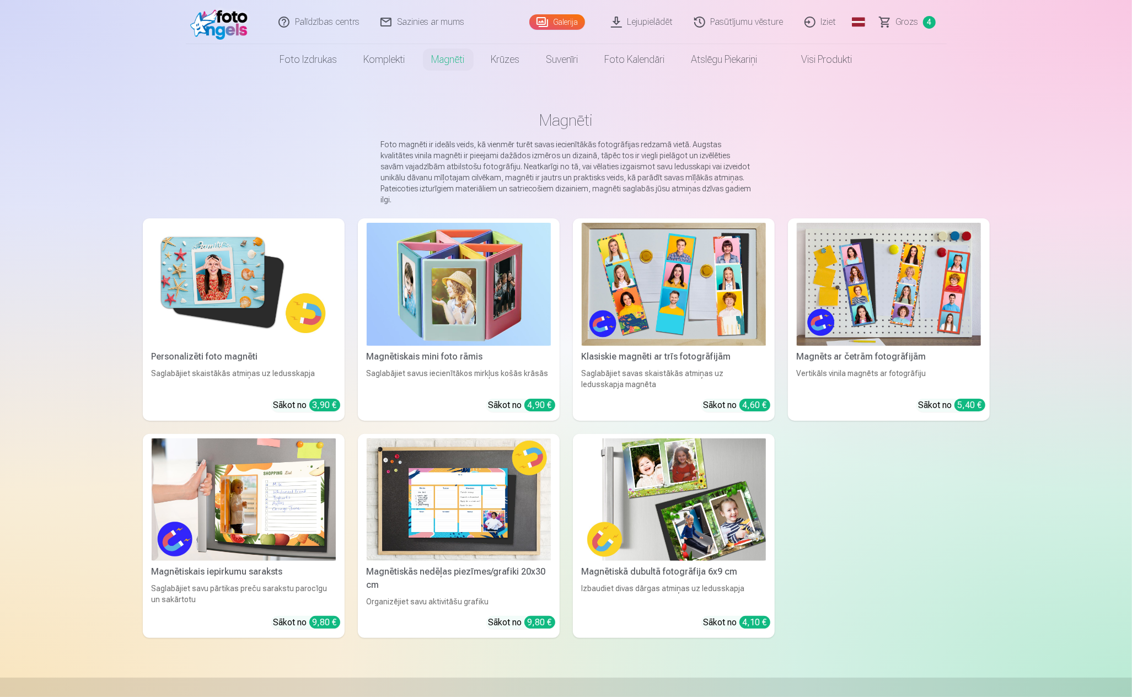
click at [563, 22] on link "Galerija" at bounding box center [557, 21] width 56 height 15
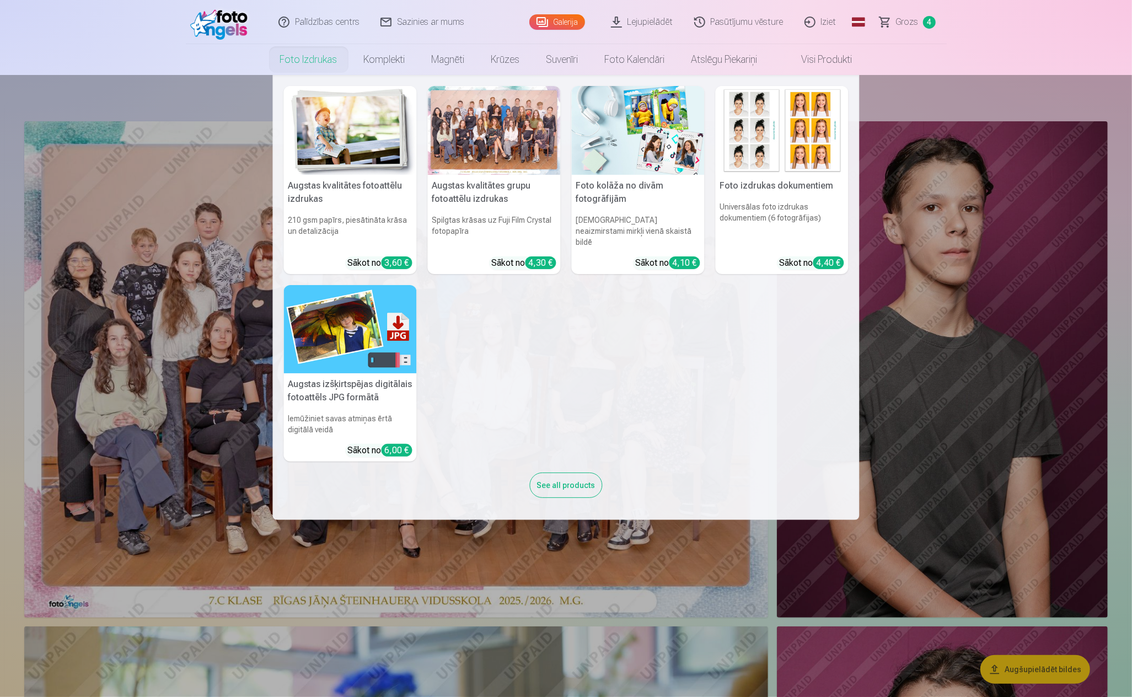
click at [314, 53] on link "Foto izdrukas" at bounding box center [309, 59] width 84 height 31
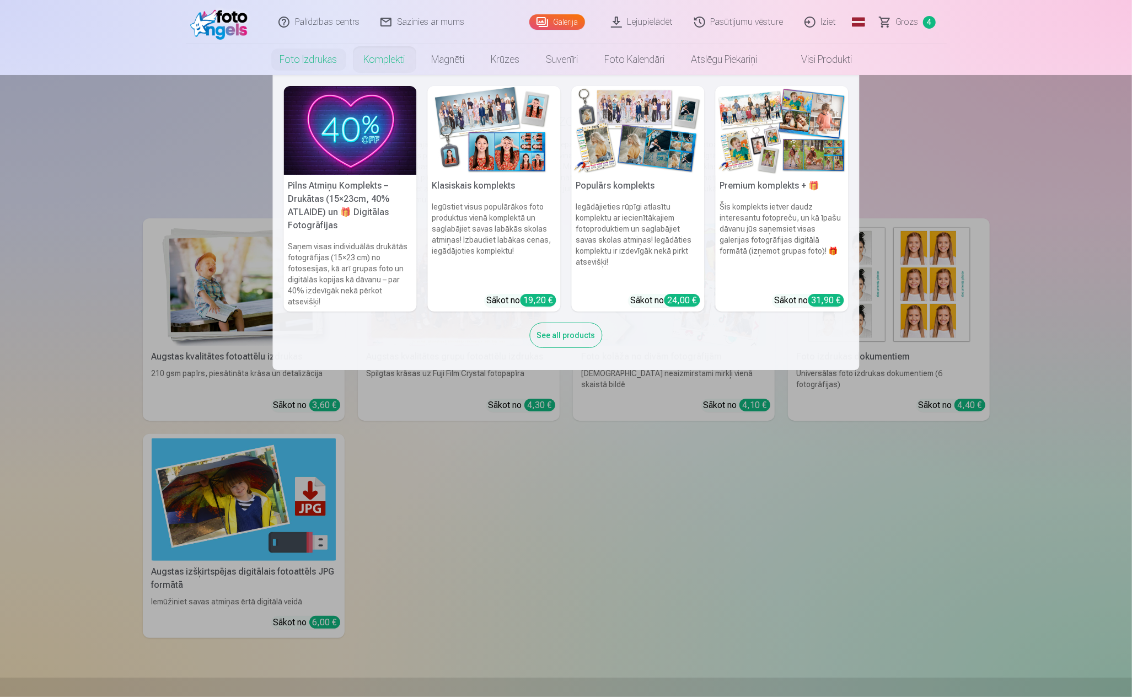
click at [372, 55] on link "Komplekti" at bounding box center [385, 59] width 68 height 31
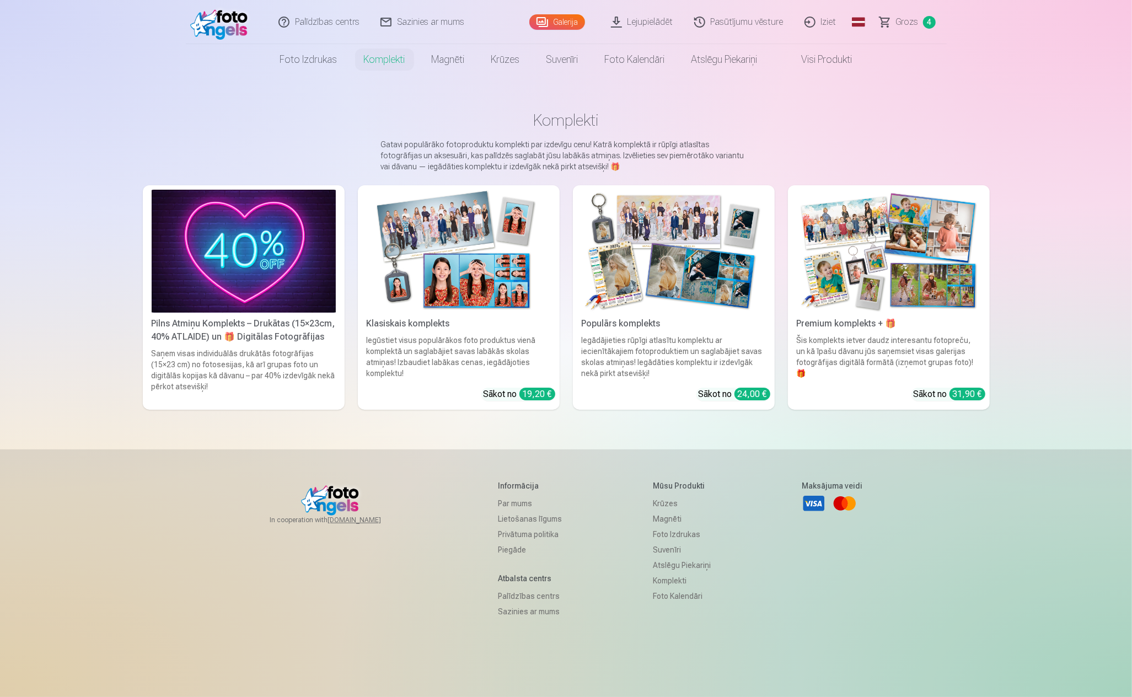
click at [570, 21] on link "Galerija" at bounding box center [557, 21] width 56 height 15
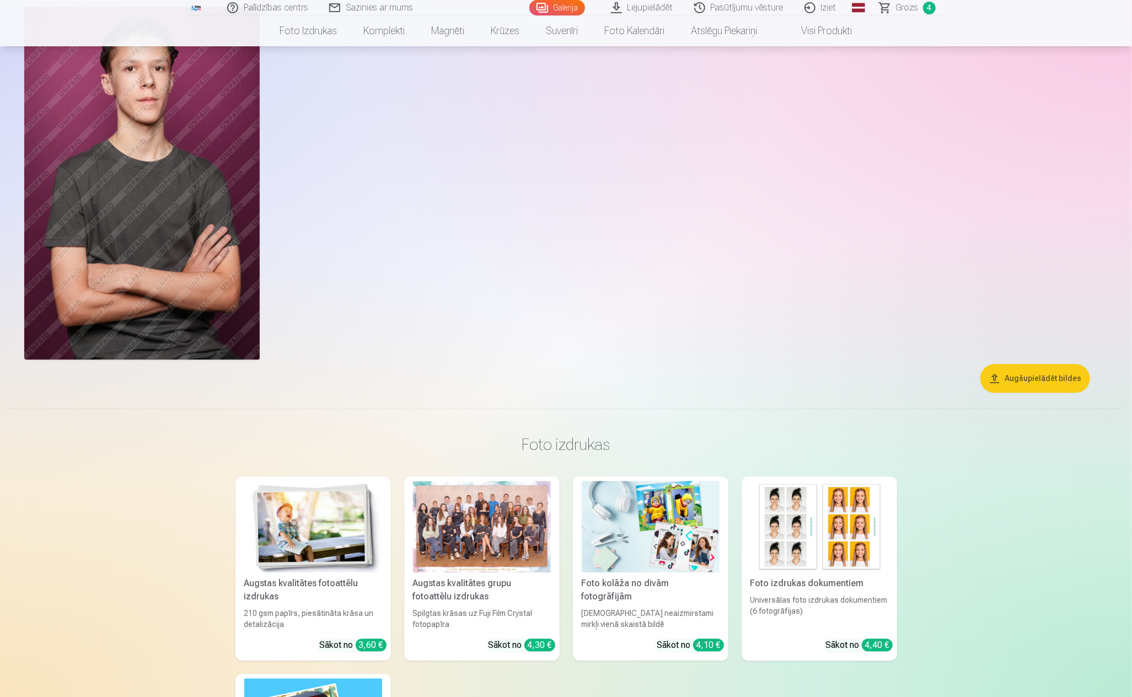
scroll to position [1930, 0]
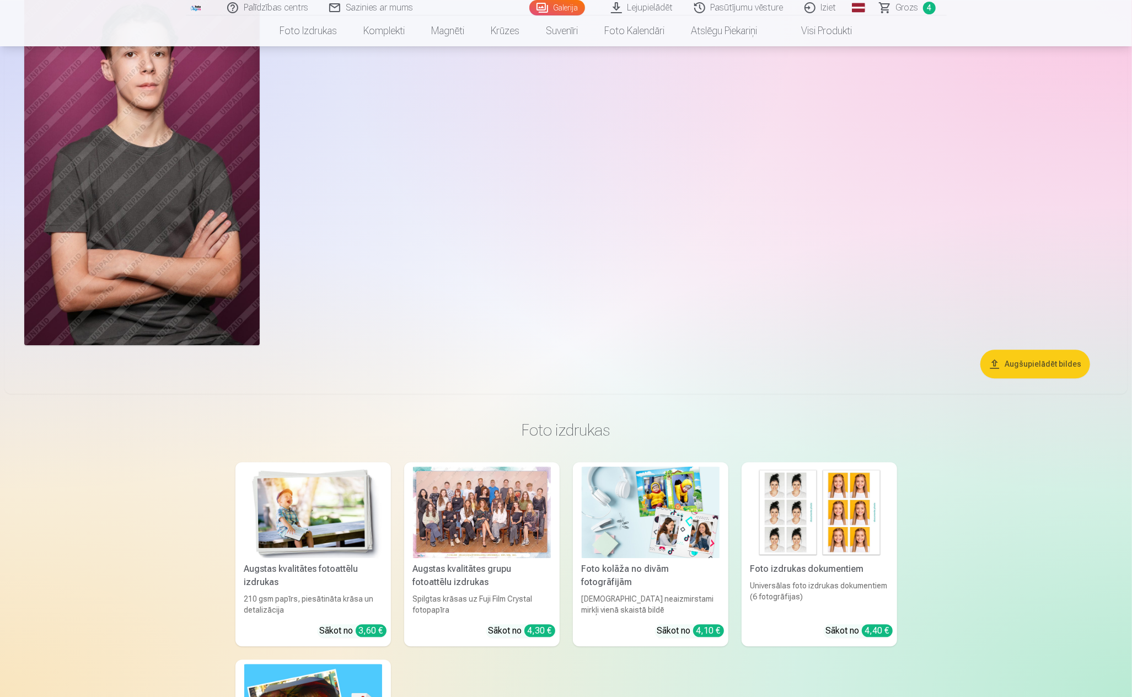
click at [1059, 356] on button "Augšupielādēt bildes" at bounding box center [1036, 364] width 110 height 29
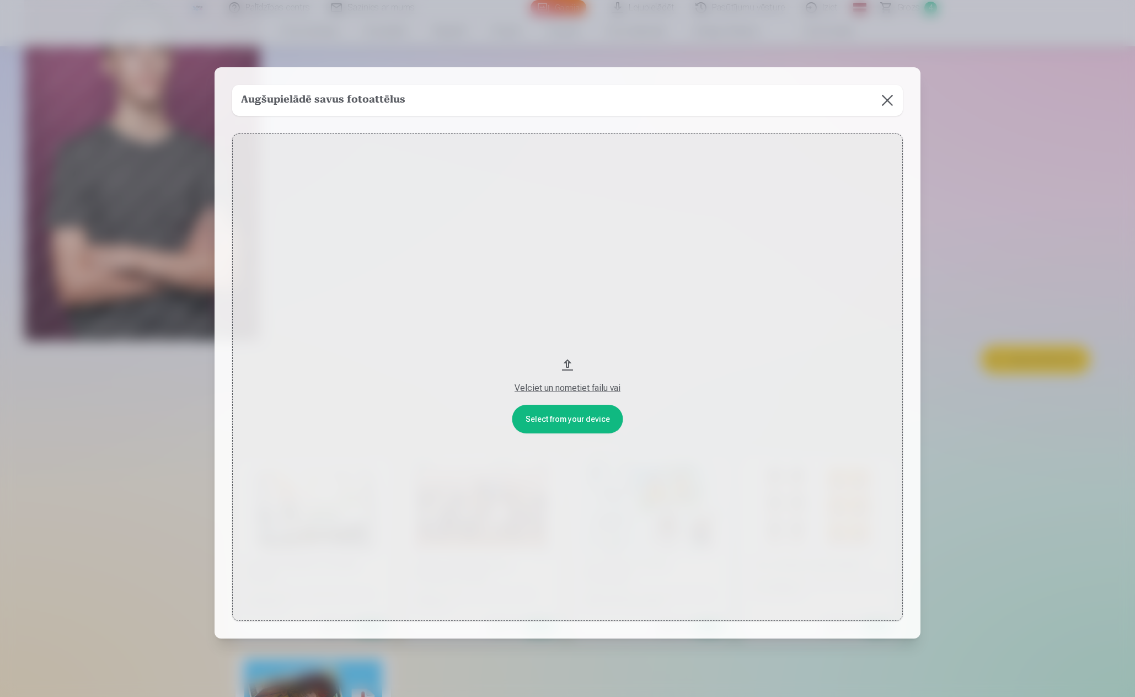
click at [556, 423] on button "Velciet un nometiet failu vai" at bounding box center [567, 377] width 671 height 488
click at [890, 95] on button at bounding box center [887, 100] width 31 height 31
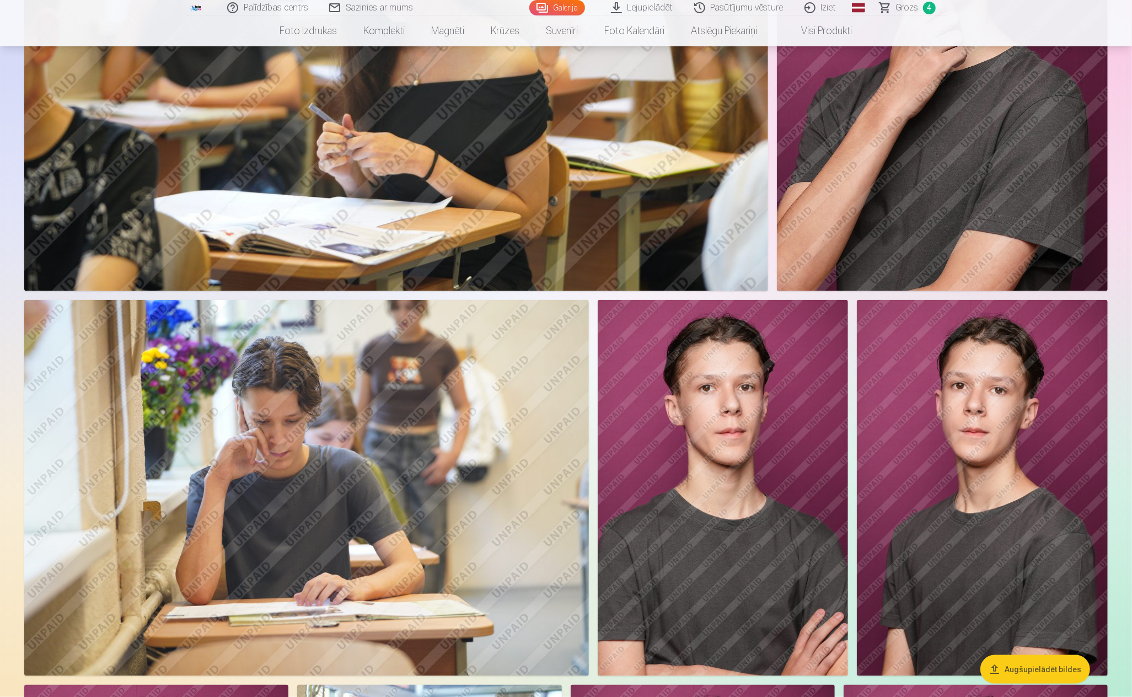
scroll to position [832, 0]
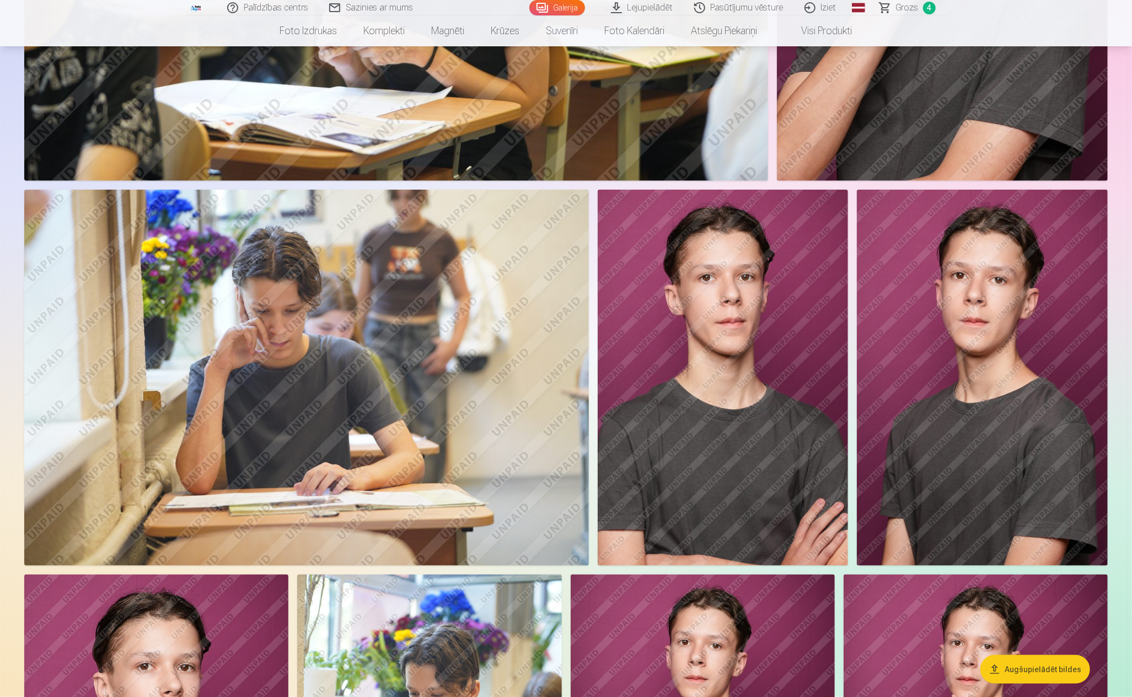
click at [757, 482] on img at bounding box center [723, 378] width 251 height 376
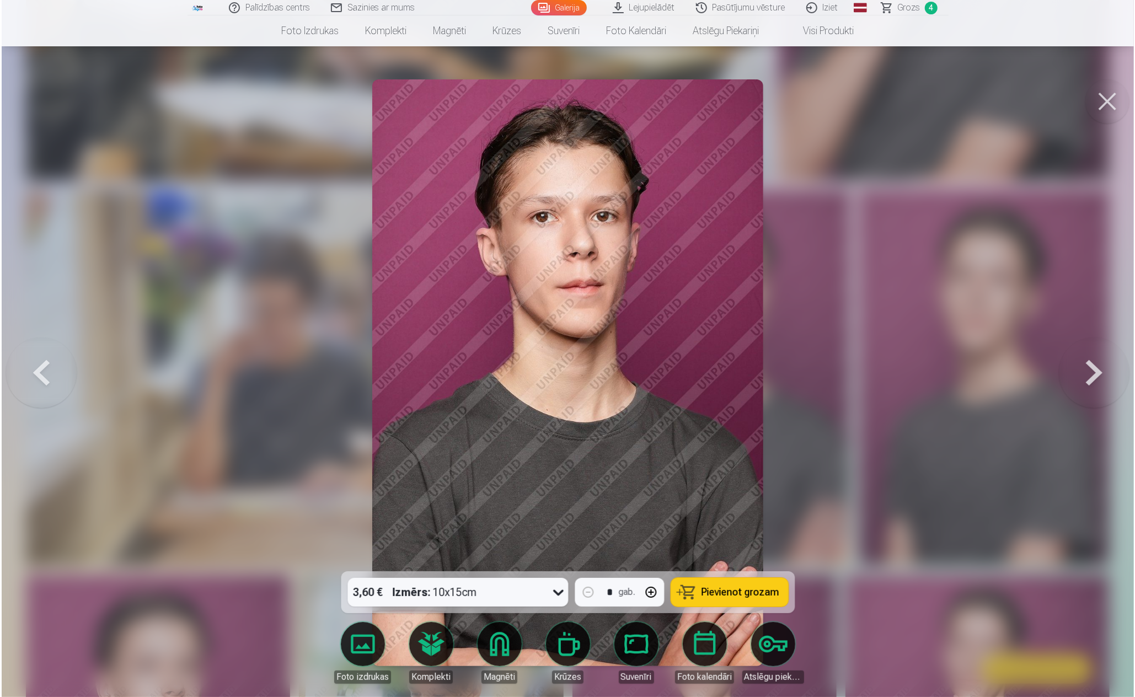
scroll to position [943, 0]
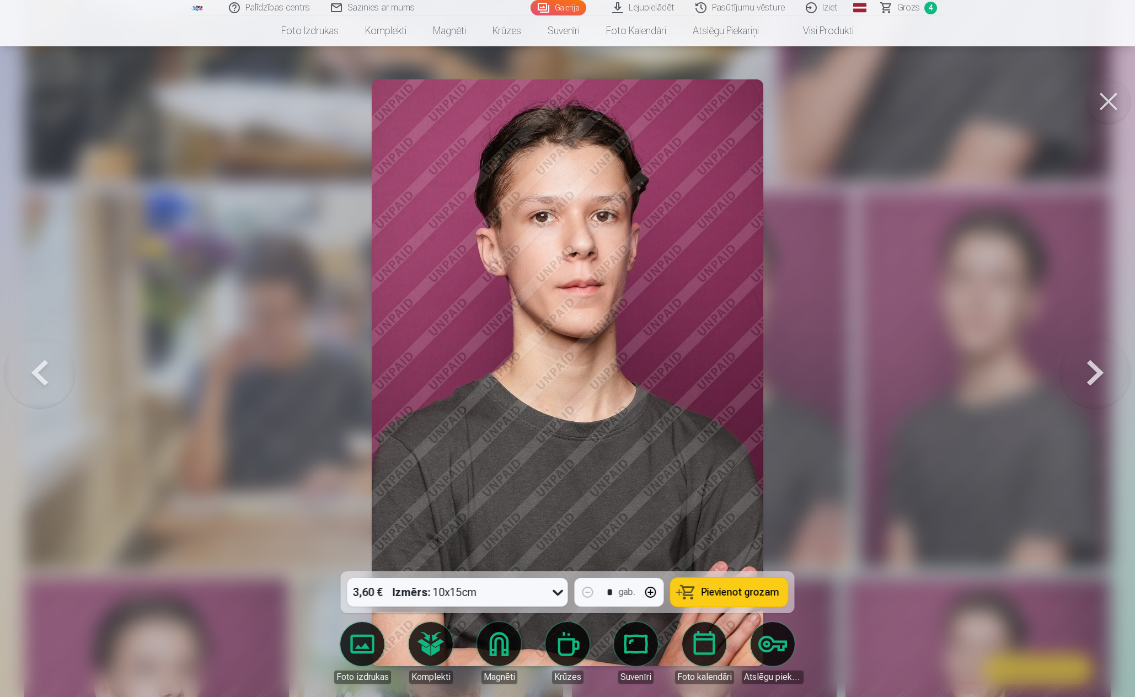
click at [502, 597] on div "3,60 € Izmērs : 10x15cm" at bounding box center [447, 592] width 200 height 29
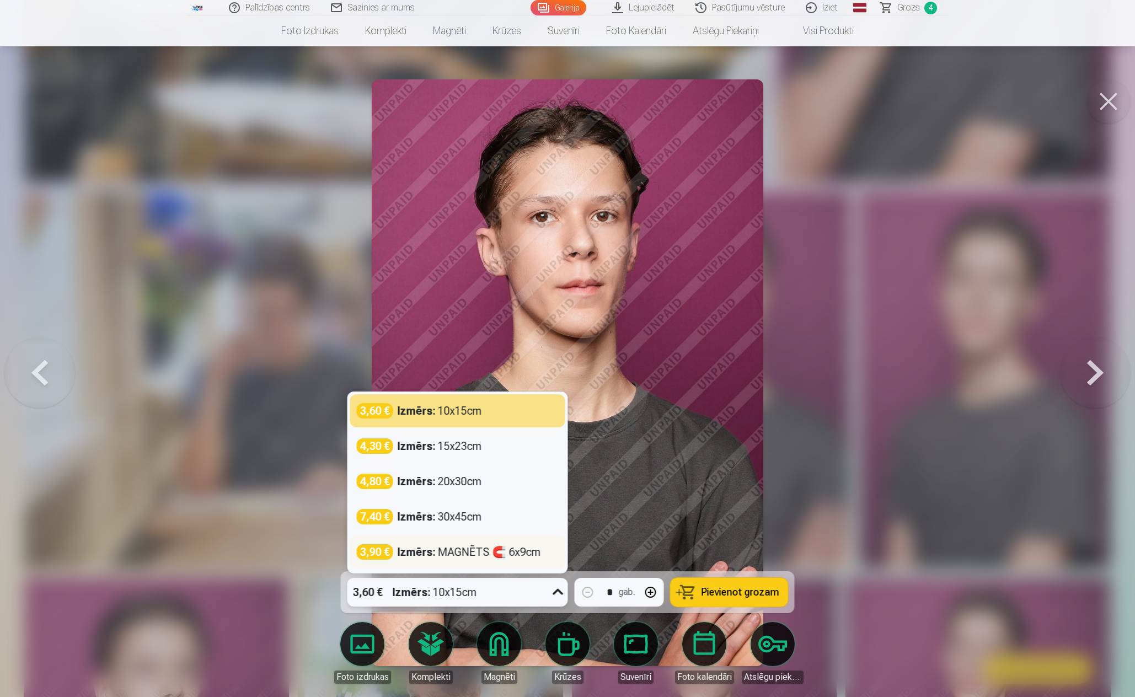
click at [474, 548] on div "Izmērs : MAGNĒTS 🧲 6x9cm" at bounding box center [469, 551] width 143 height 15
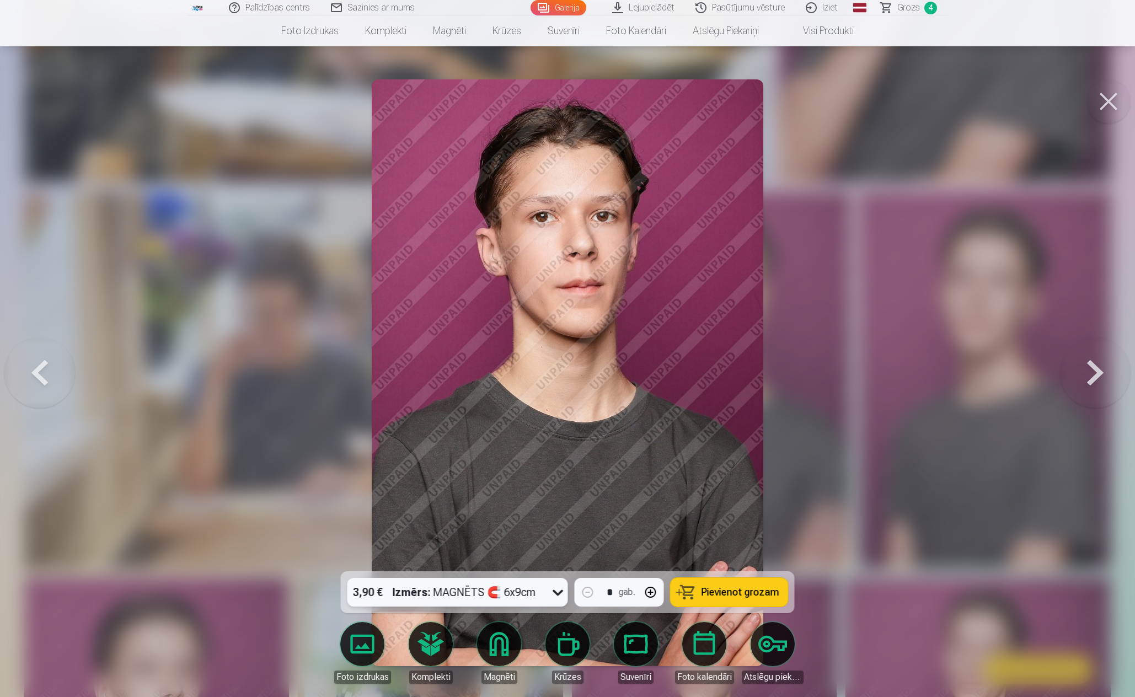
click at [724, 599] on button "Pievienot grozam" at bounding box center [729, 592] width 117 height 29
click at [1108, 100] on button at bounding box center [1108, 101] width 44 height 44
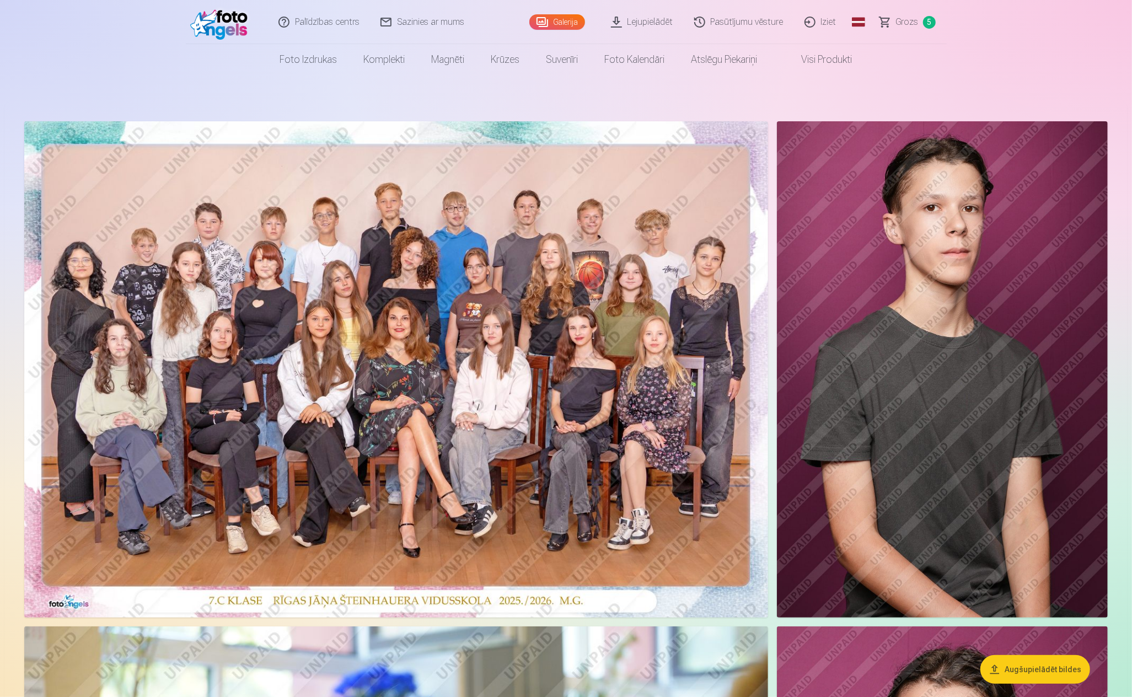
click at [910, 17] on span "Grozs" at bounding box center [907, 21] width 23 height 13
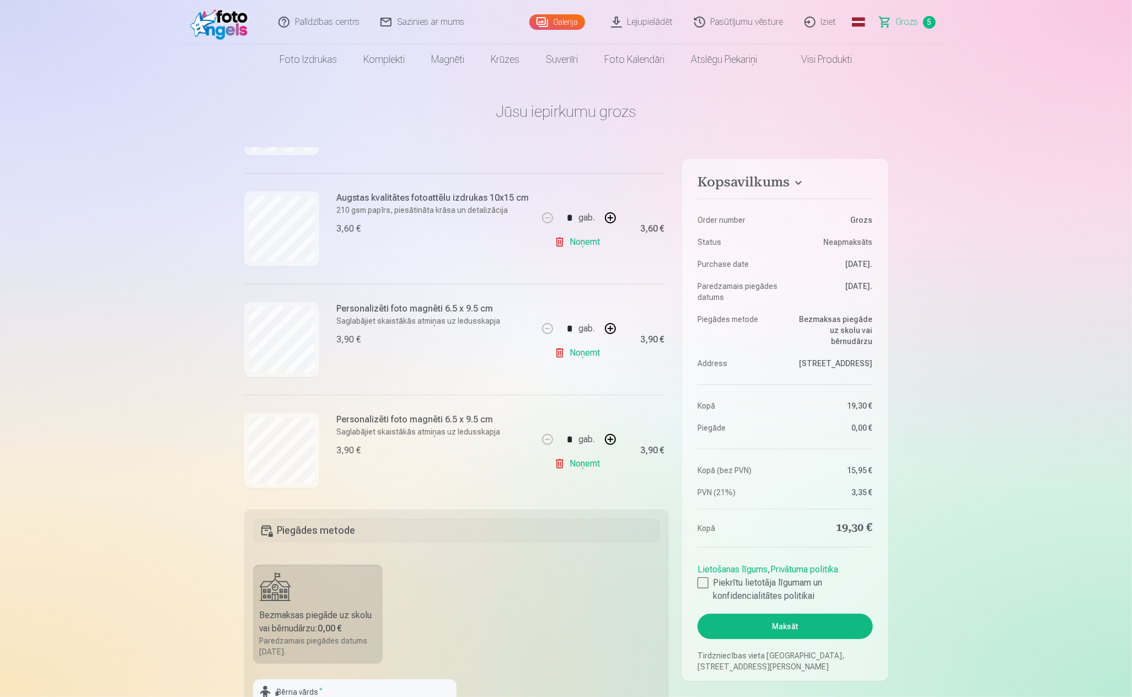
scroll to position [342, 0]
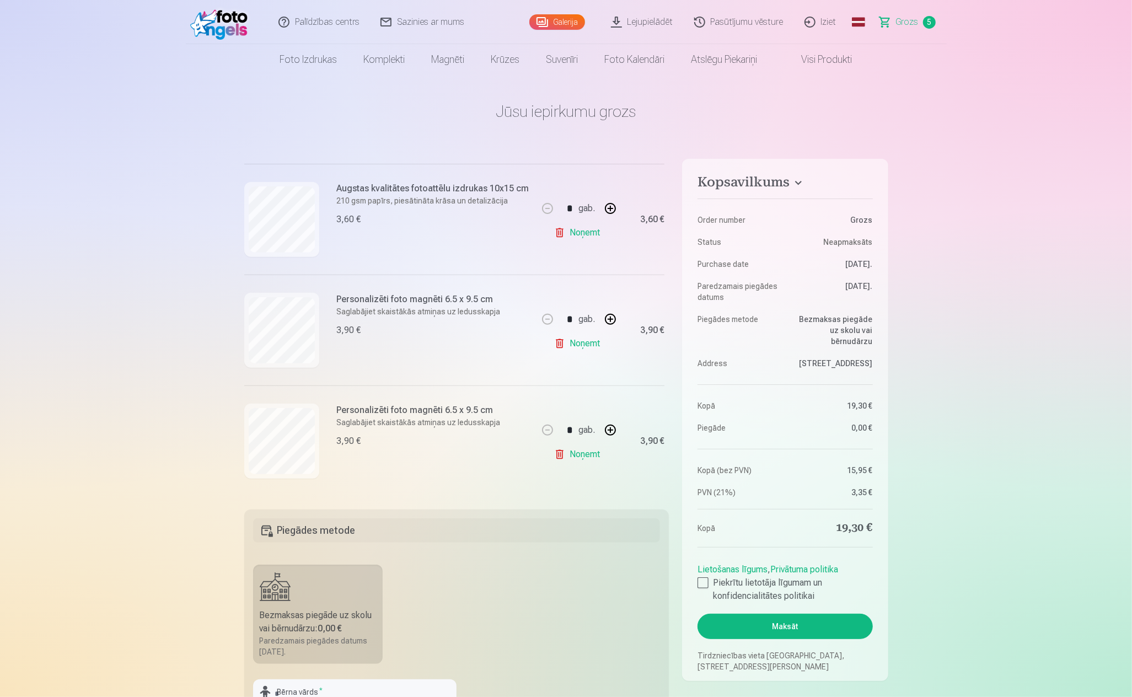
click at [582, 453] on link "Noņemt" at bounding box center [579, 454] width 50 height 22
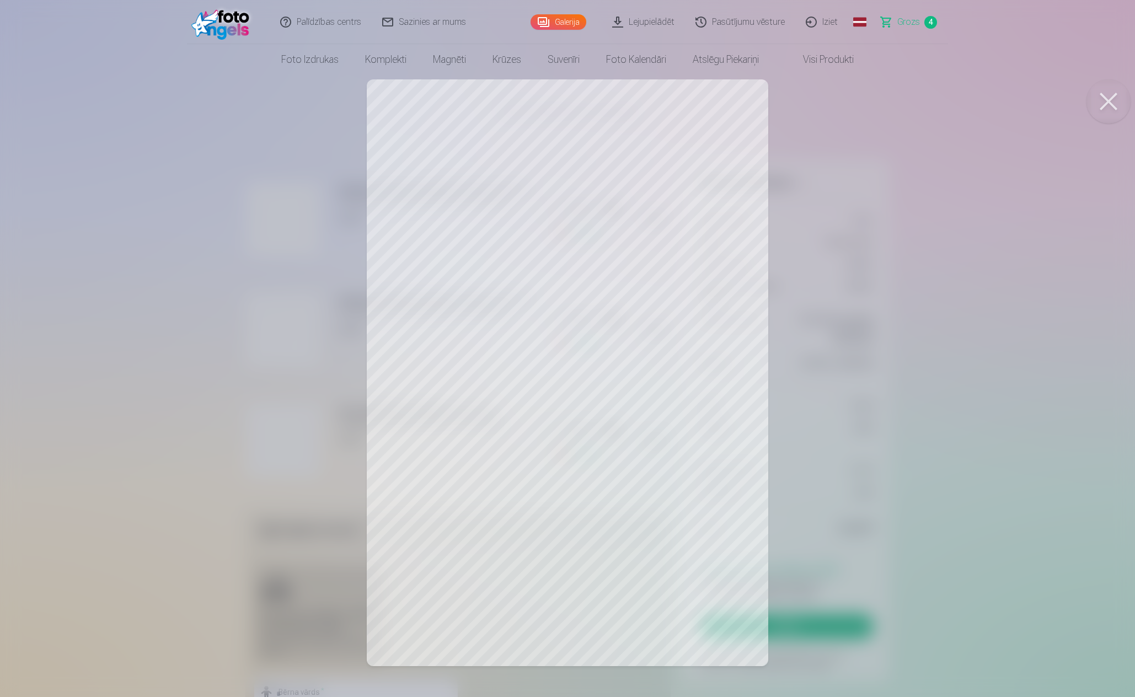
click at [1105, 100] on button at bounding box center [1108, 101] width 44 height 44
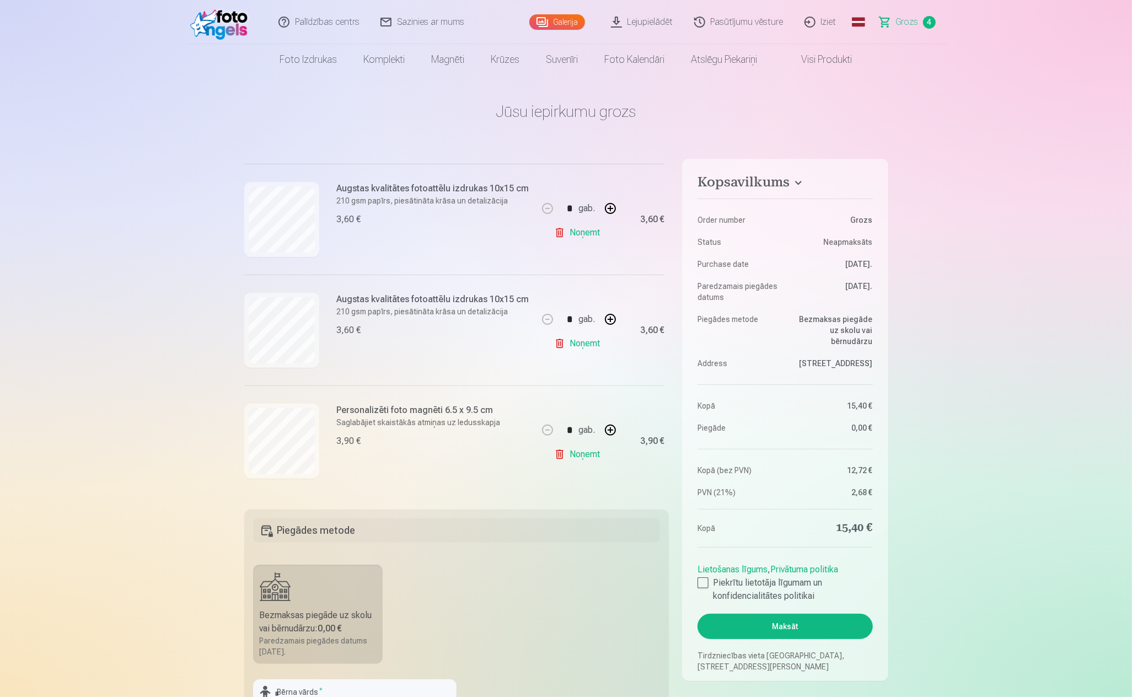
click at [574, 19] on link "Galerija" at bounding box center [557, 21] width 56 height 15
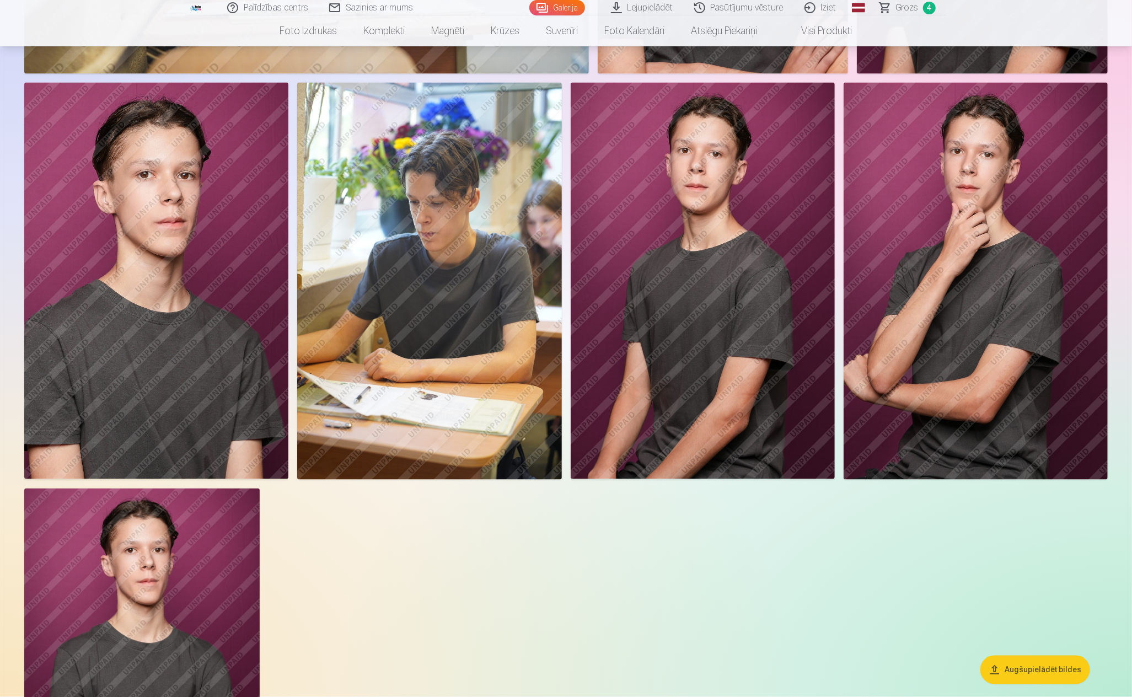
scroll to position [1654, 0]
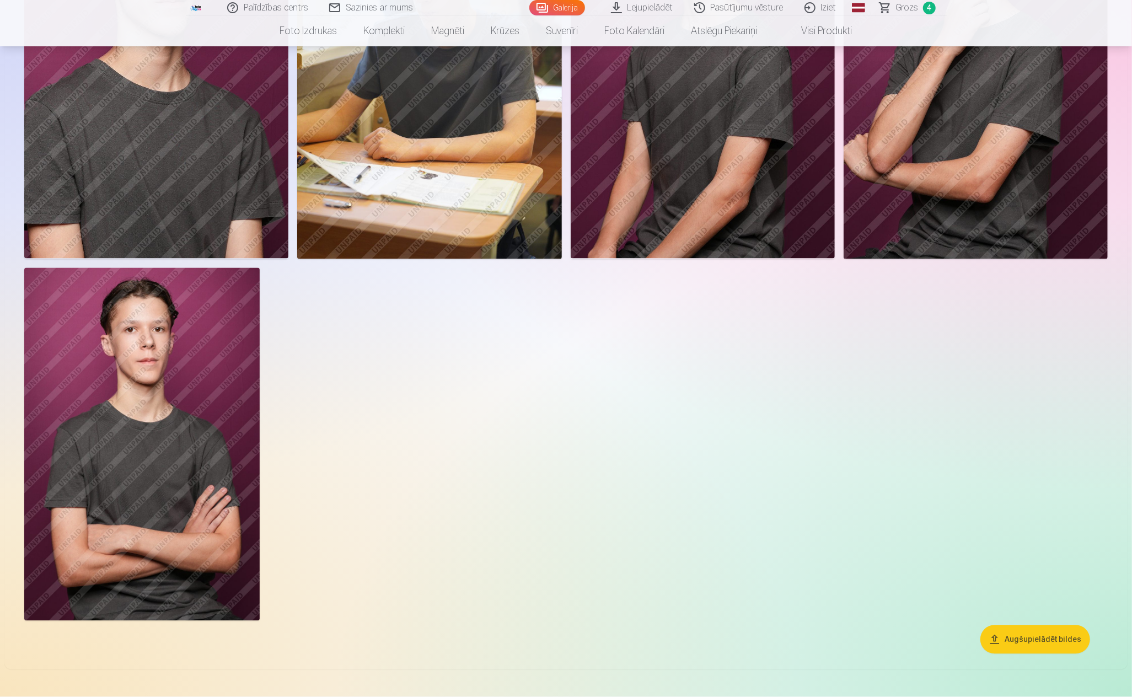
click at [205, 436] on img at bounding box center [141, 444] width 235 height 353
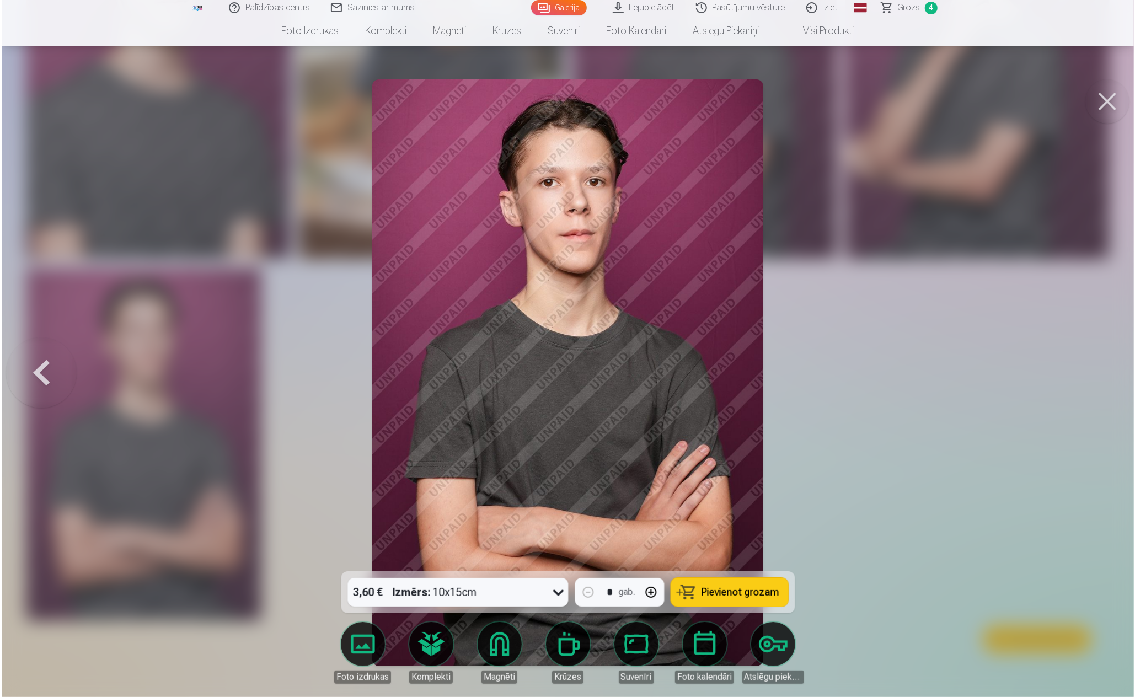
scroll to position [1658, 0]
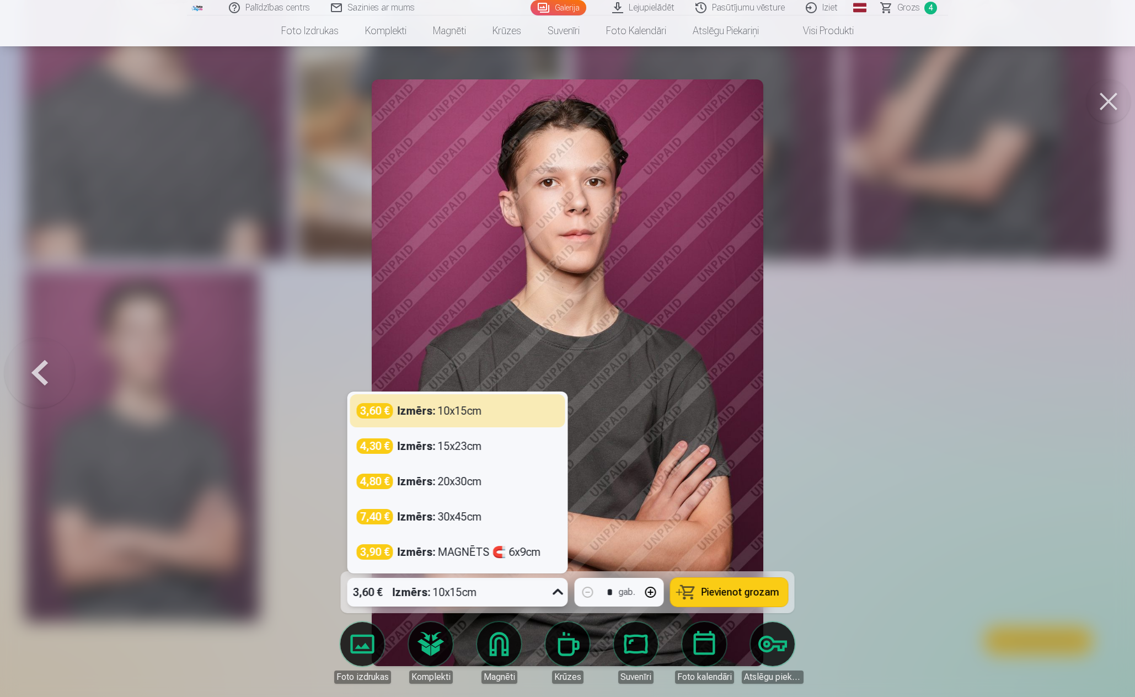
click at [439, 596] on div "Izmērs : 10x15cm" at bounding box center [435, 592] width 84 height 29
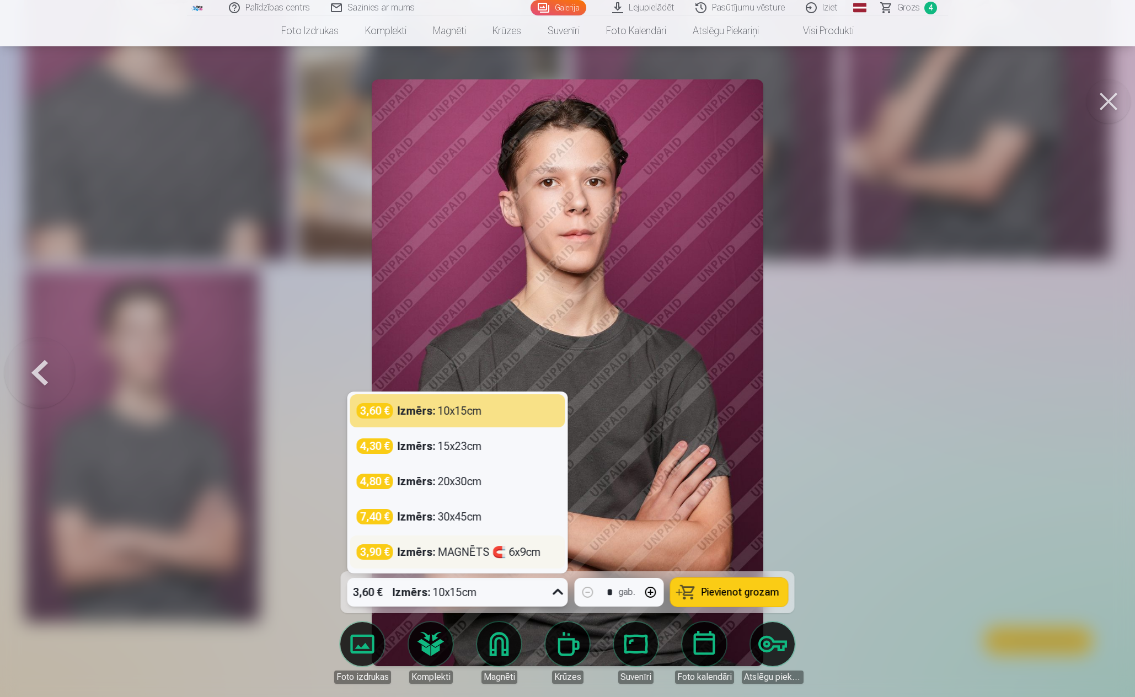
click at [446, 558] on div "Izmērs : MAGNĒTS 🧲 6x9cm" at bounding box center [469, 551] width 143 height 15
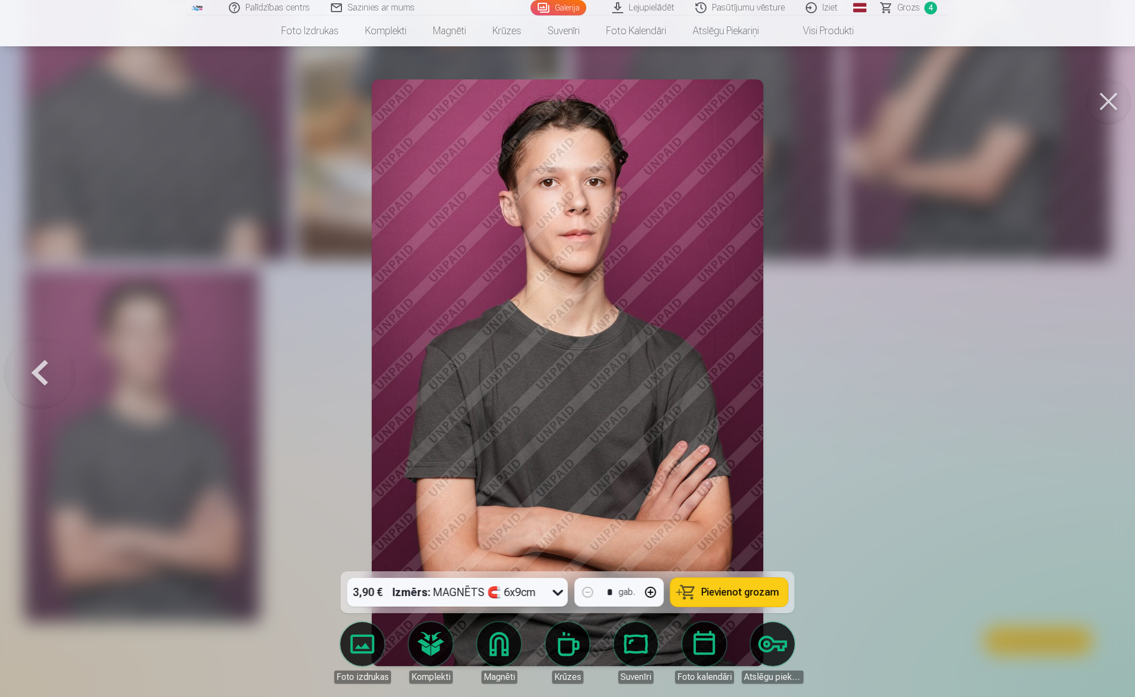
click at [715, 596] on span "Pievienot grozam" at bounding box center [740, 592] width 78 height 10
click at [801, 571] on div at bounding box center [567, 348] width 1135 height 697
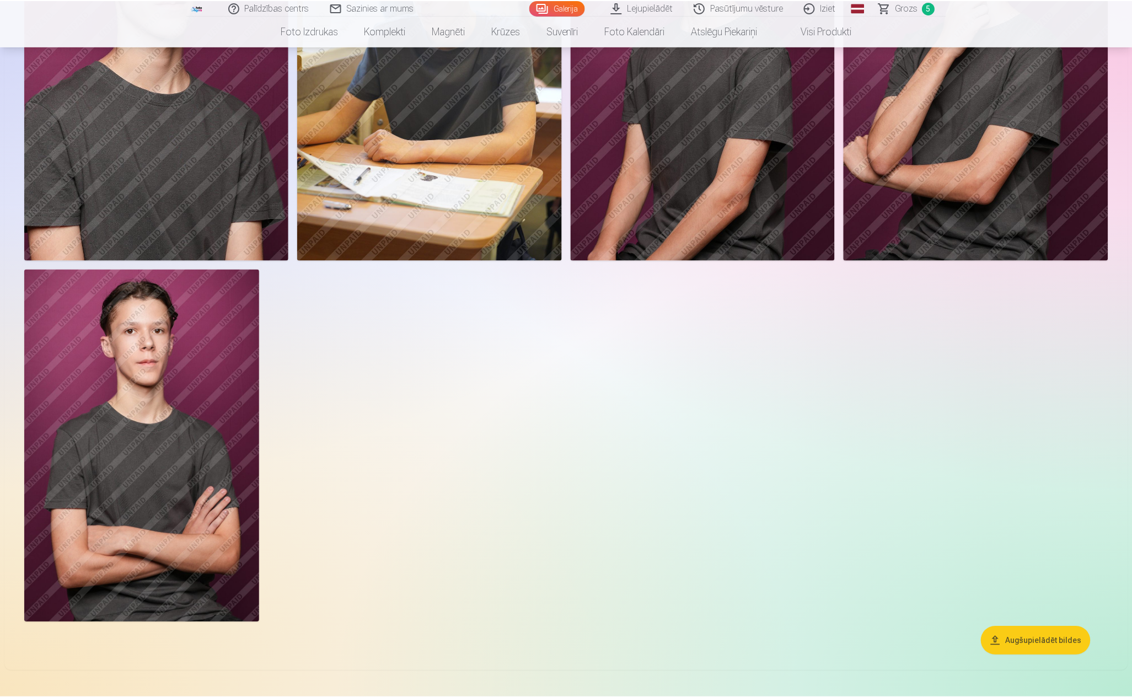
scroll to position [1654, 0]
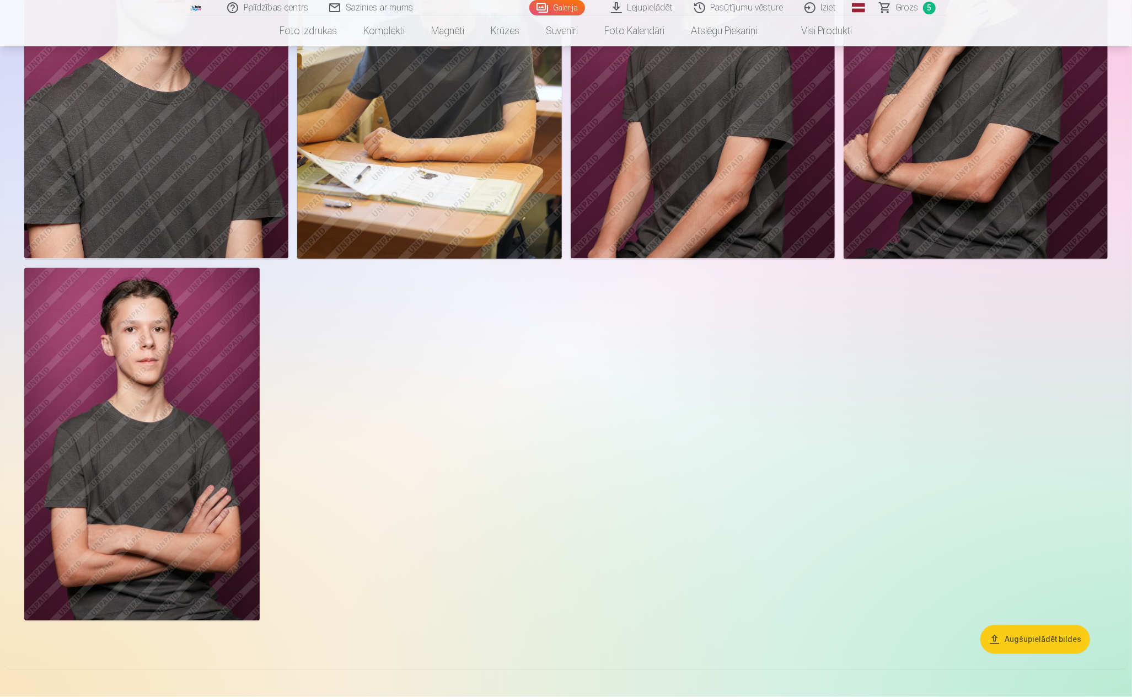
click at [122, 489] on img at bounding box center [141, 444] width 235 height 353
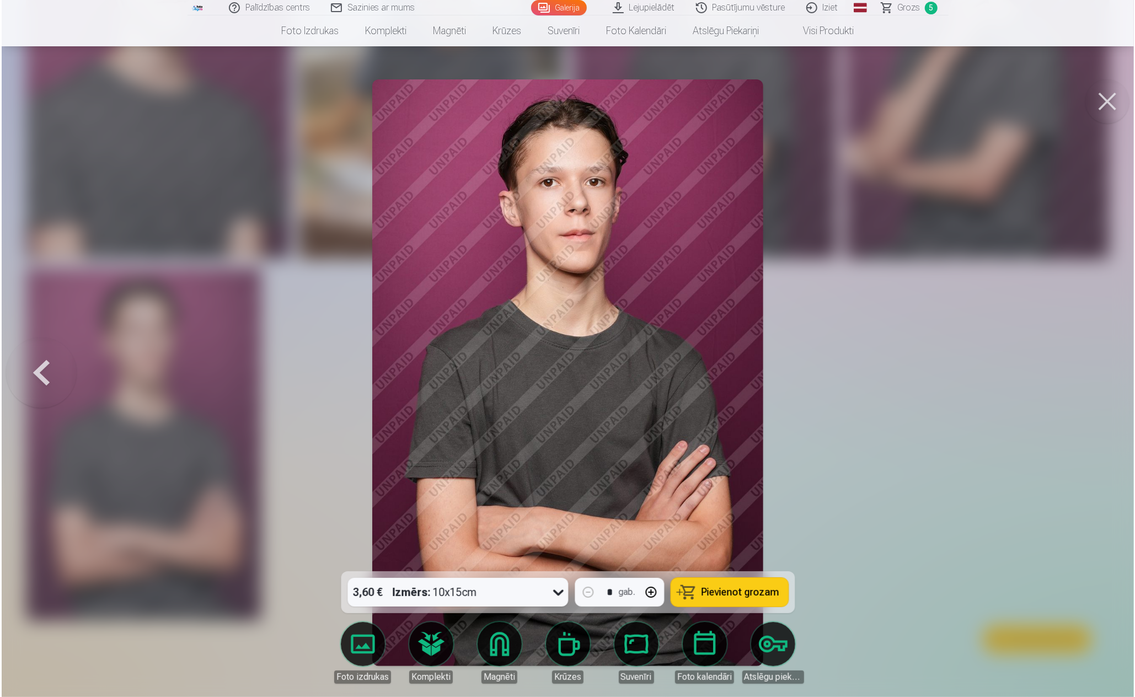
scroll to position [1658, 0]
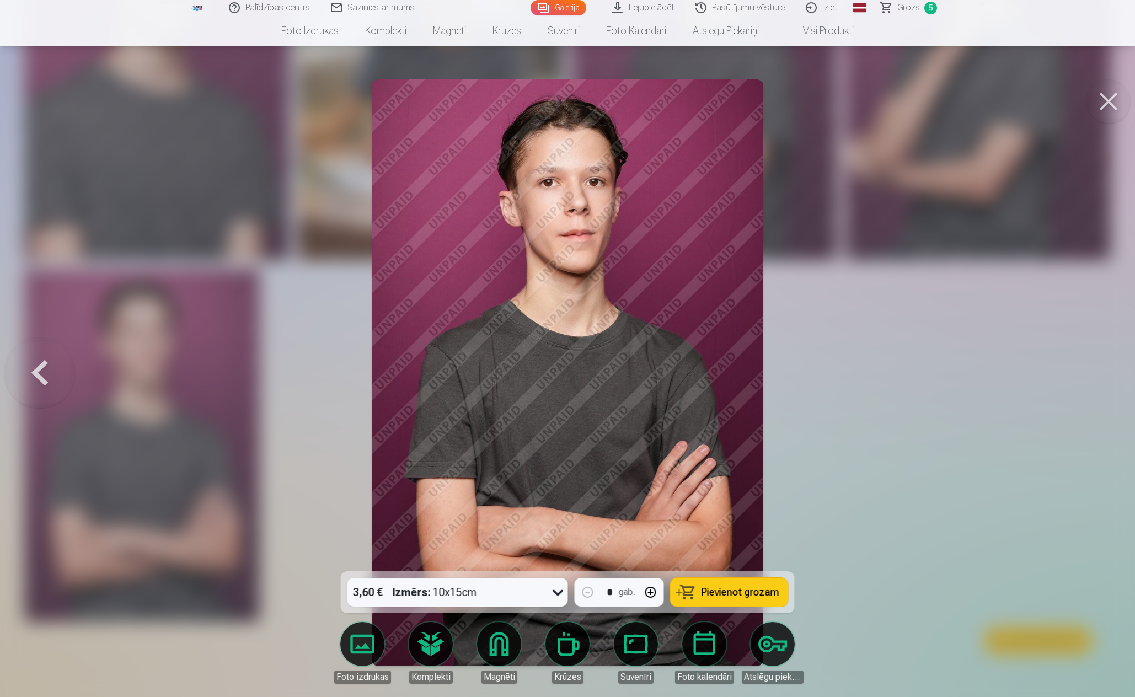
click at [806, 486] on div at bounding box center [567, 348] width 1135 height 697
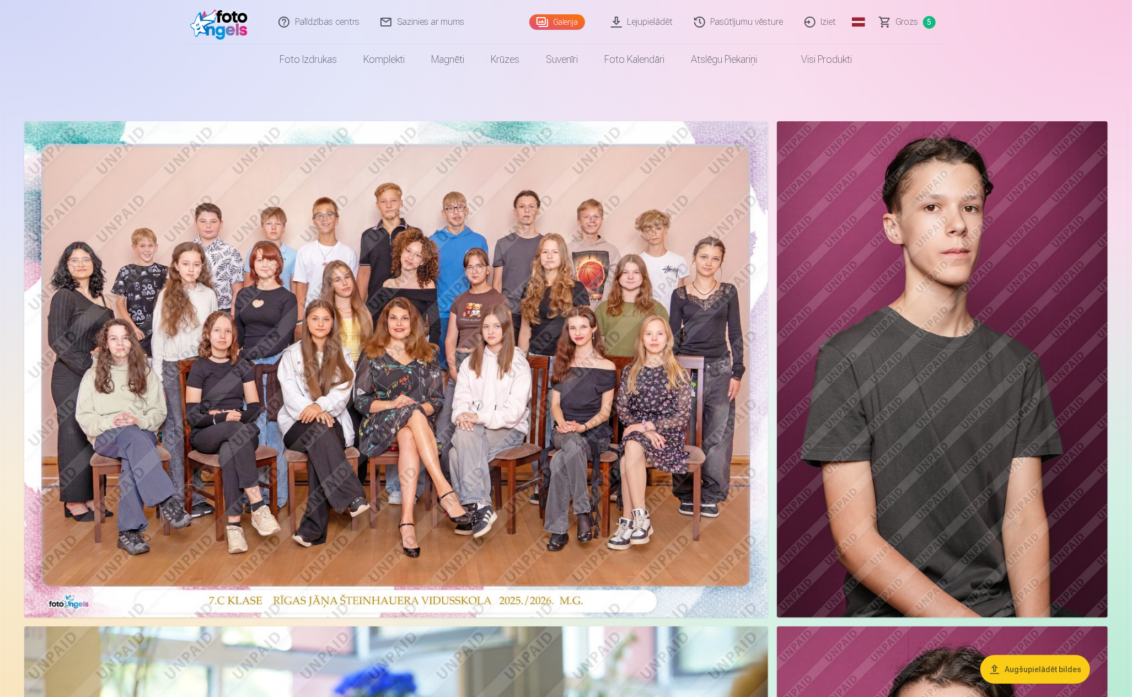
click at [901, 23] on span "Grozs" at bounding box center [907, 21] width 23 height 13
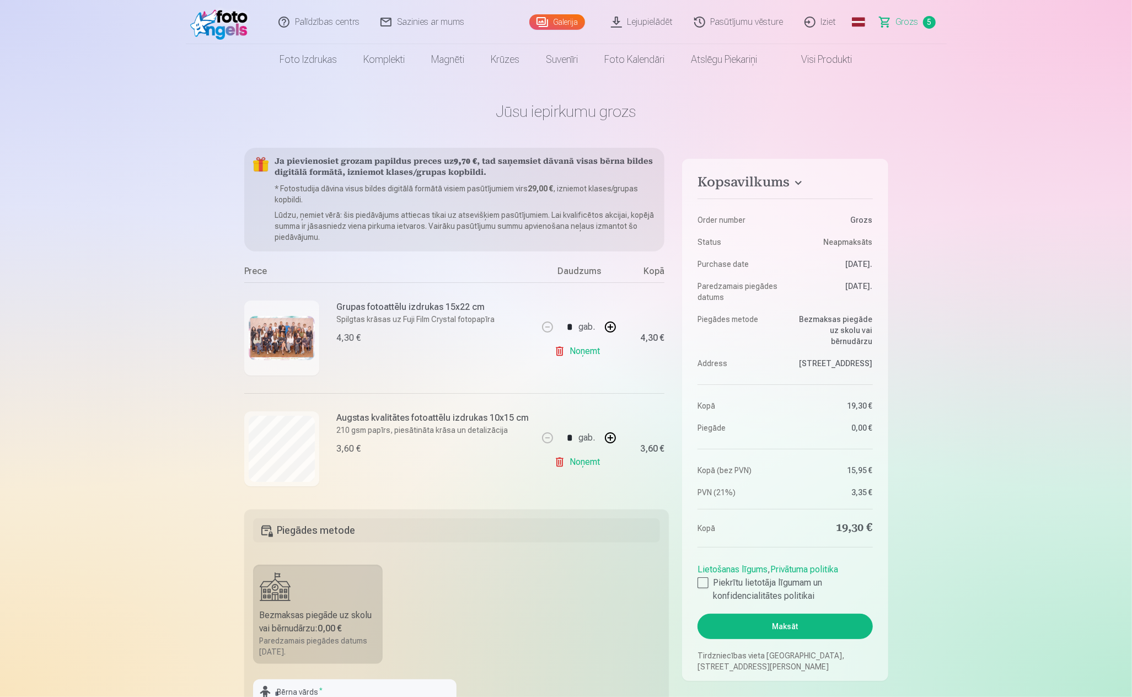
scroll to position [55, 0]
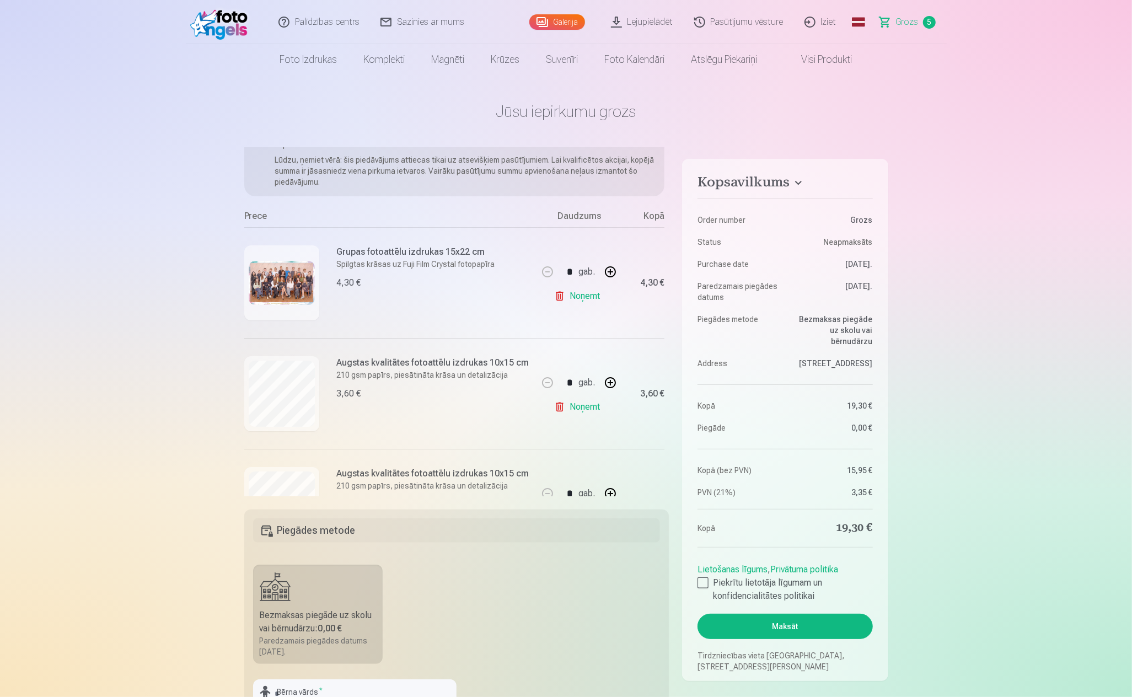
click at [297, 269] on img at bounding box center [282, 283] width 66 height 44
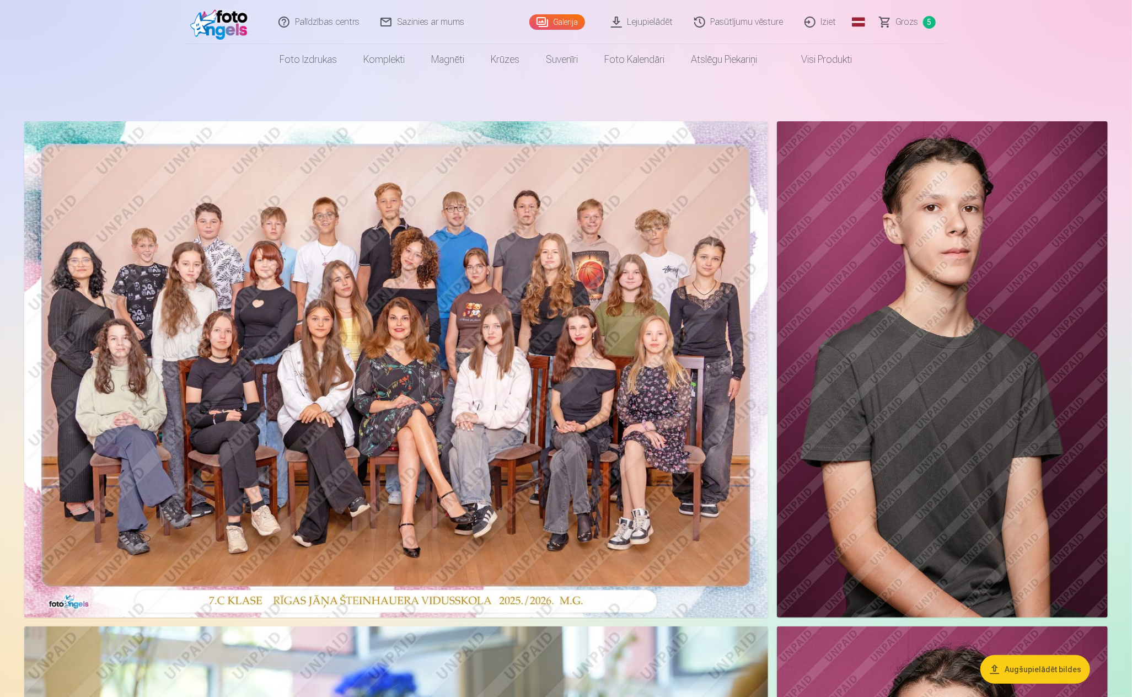
click at [909, 13] on link "Grozs 5" at bounding box center [908, 22] width 77 height 44
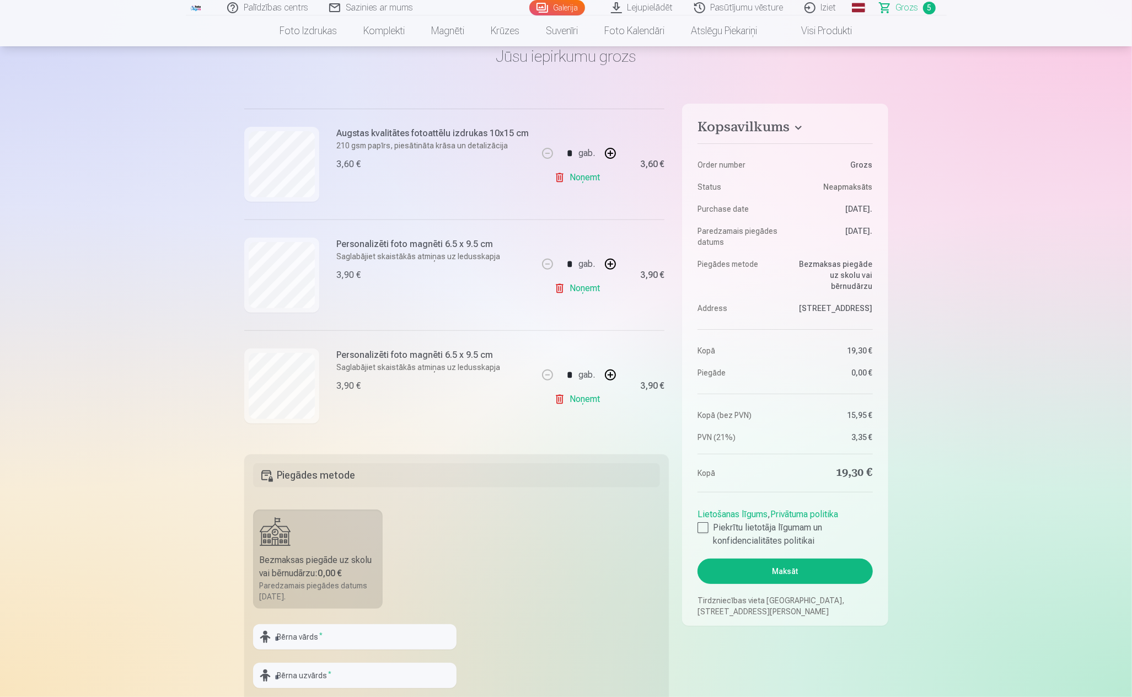
scroll to position [110, 0]
